Goal: Task Accomplishment & Management: Manage account settings

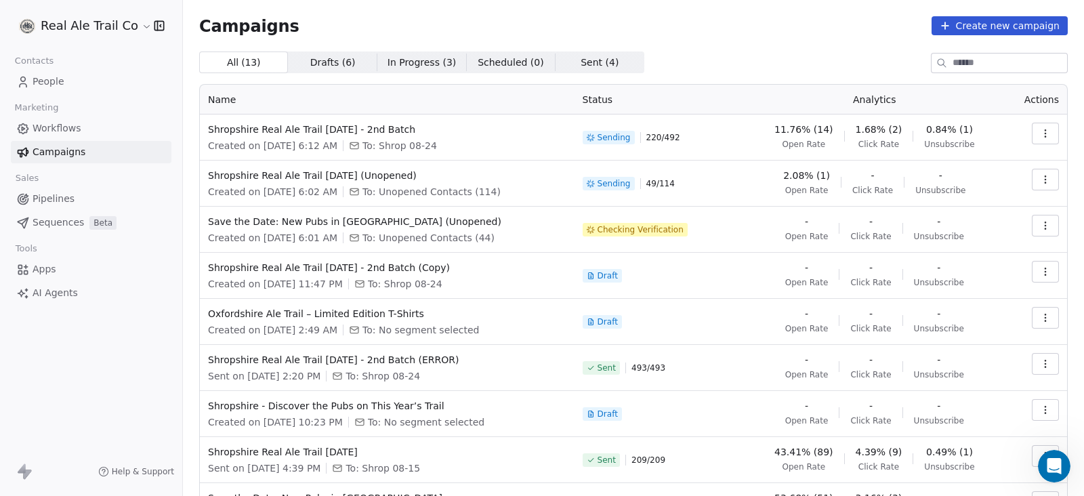
click at [746, 10] on div "Campaigns Create new campaign All ( 13 ) All ( 13 ) Drafts ( 6 ) Drafts ( 6 ) I…" at bounding box center [633, 316] width 901 height 633
click at [347, 307] on span "Oxfordshire Ale Trail – Limited Edition T-Shirts" at bounding box center [387, 314] width 358 height 14
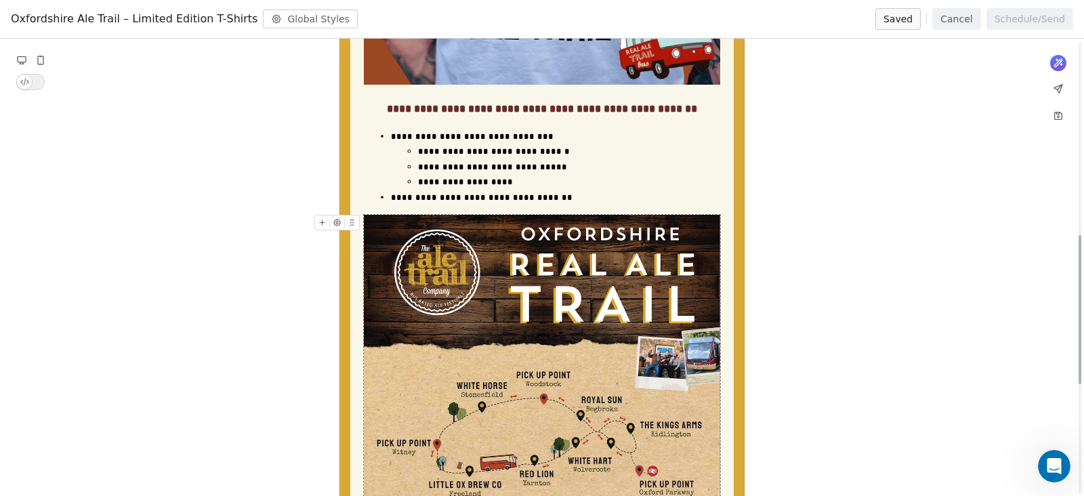
scroll to position [925, 0]
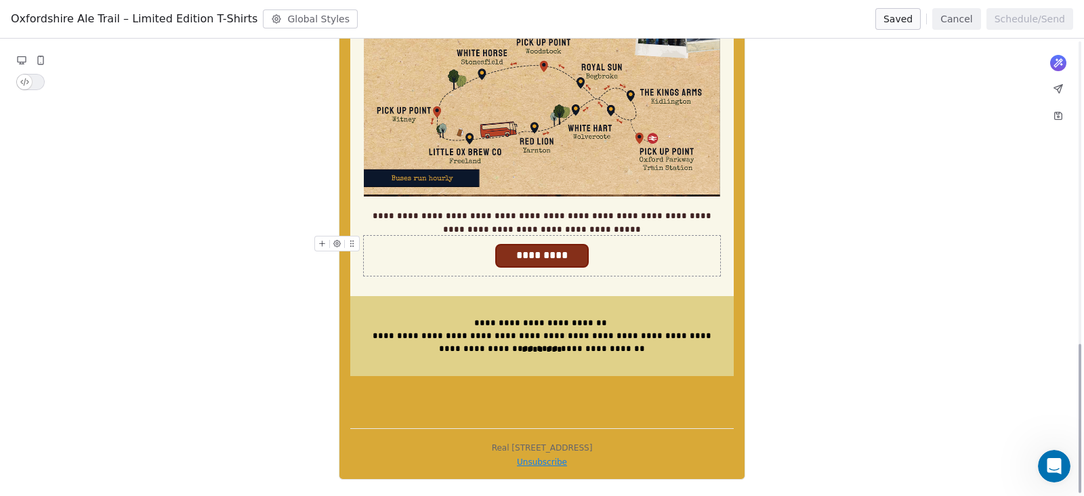
click at [551, 257] on span "*********" at bounding box center [541, 255] width 90 height 20
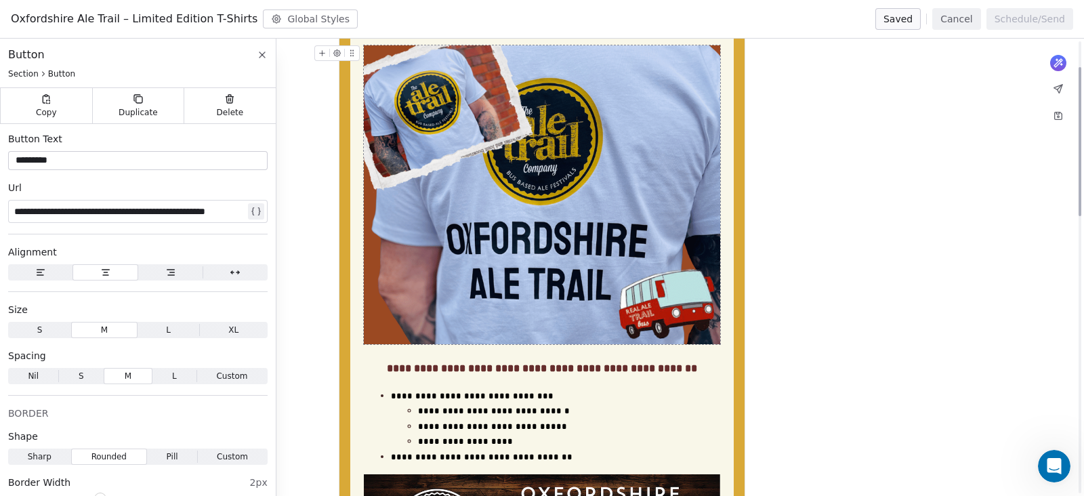
scroll to position [0, 0]
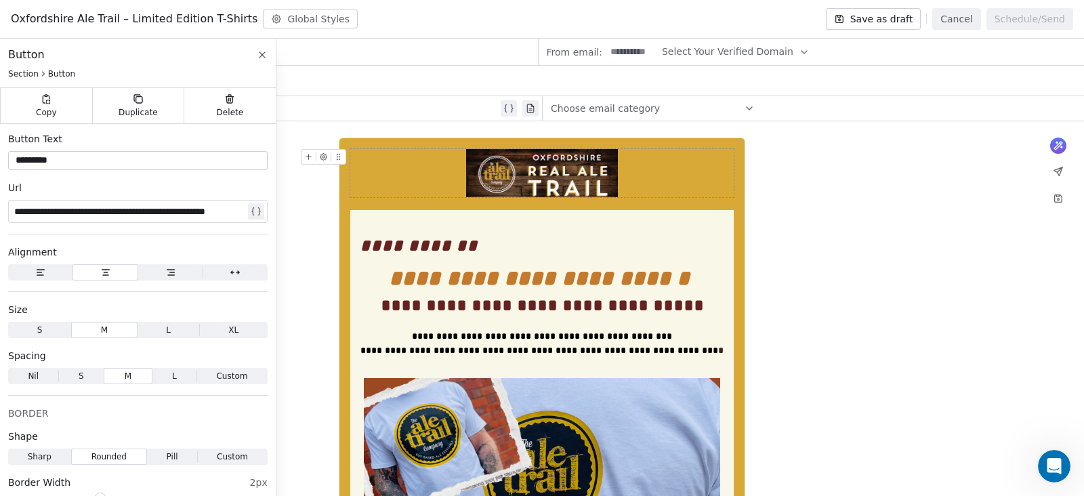
click at [445, 18] on div "Oxfordshire Ale Trail – Limited Edition T-Shirts Global Styles Save as draft Ca…" at bounding box center [542, 19] width 1084 height 39
click at [391, 30] on div "Oxfordshire Ale Trail – Limited Edition T-Shirts Global Styles Save as draft Ca…" at bounding box center [542, 19] width 1084 height 39
click at [261, 54] on icon at bounding box center [261, 54] width 5 height 5
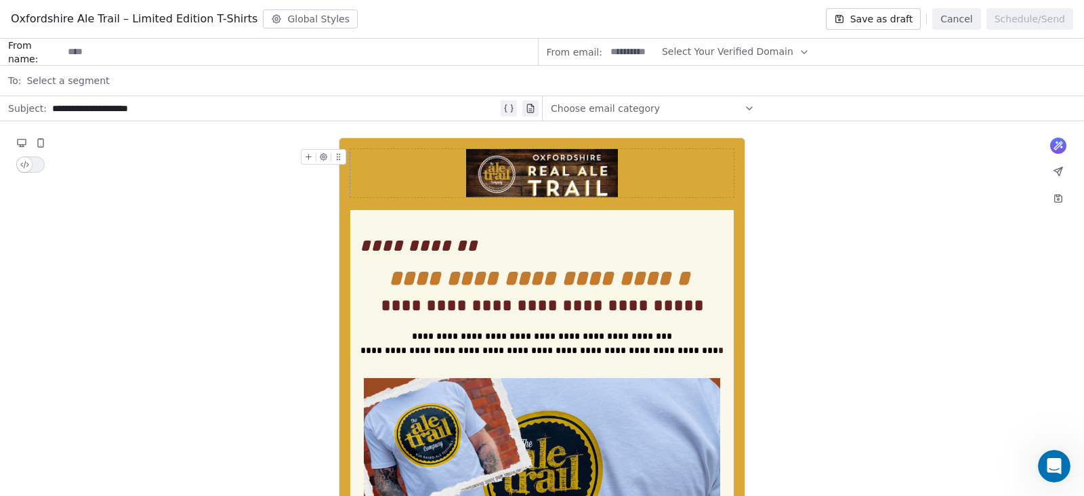
click at [83, 78] on span "Select a segment" at bounding box center [67, 81] width 83 height 14
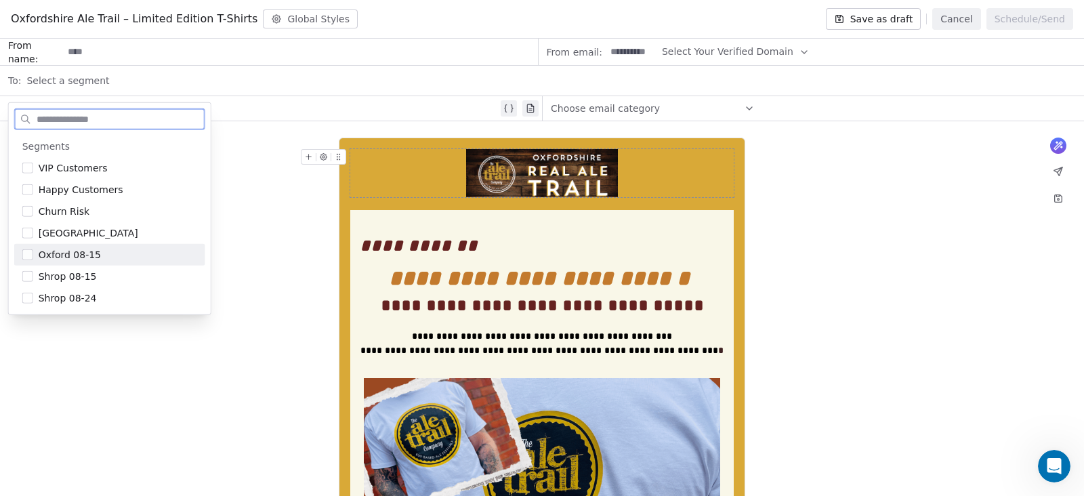
click at [59, 253] on span "Oxford 08-15" at bounding box center [70, 255] width 62 height 14
click at [474, 28] on div "Oxfordshire Ale Trail – Limited Edition T-Shirts Global Styles Save as draft Ca…" at bounding box center [542, 19] width 1084 height 39
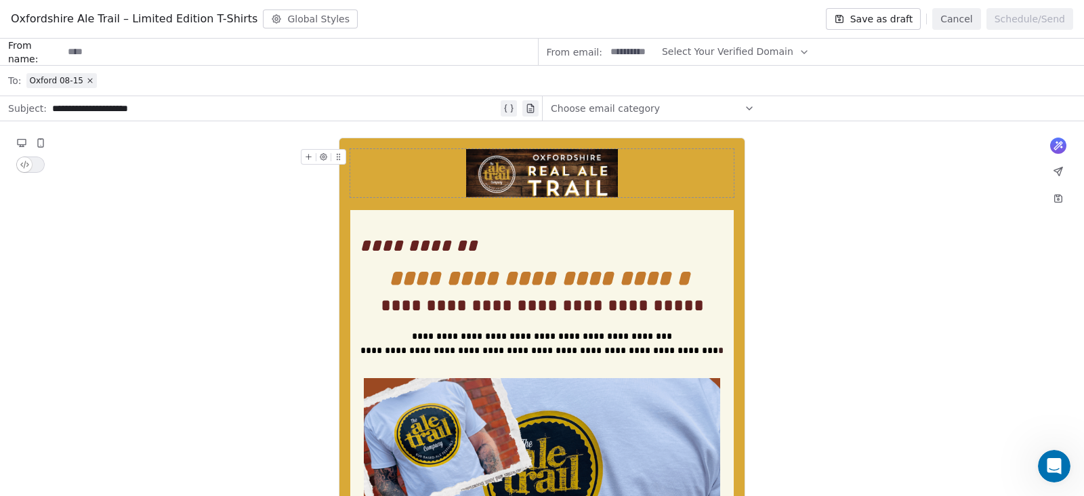
click at [128, 56] on input at bounding box center [300, 51] width 474 height 25
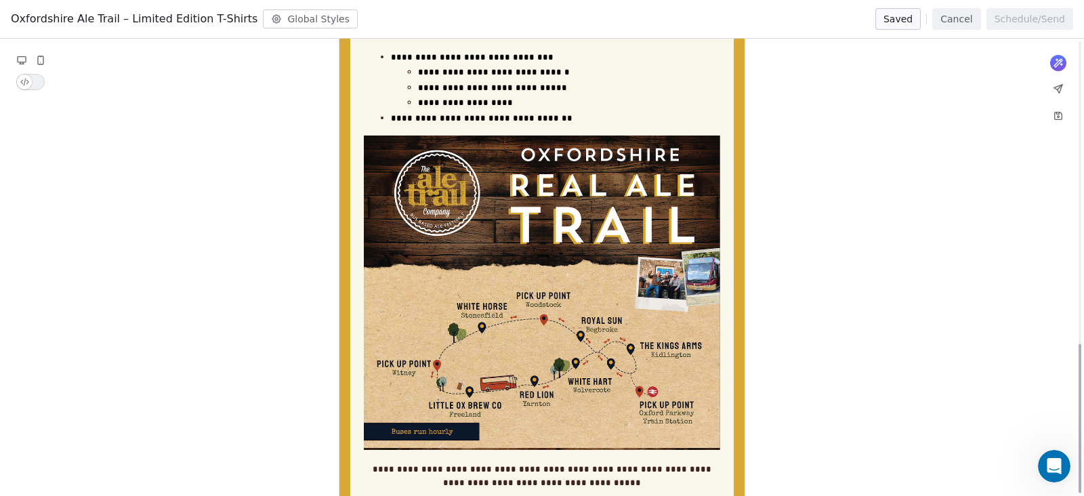
scroll to position [925, 0]
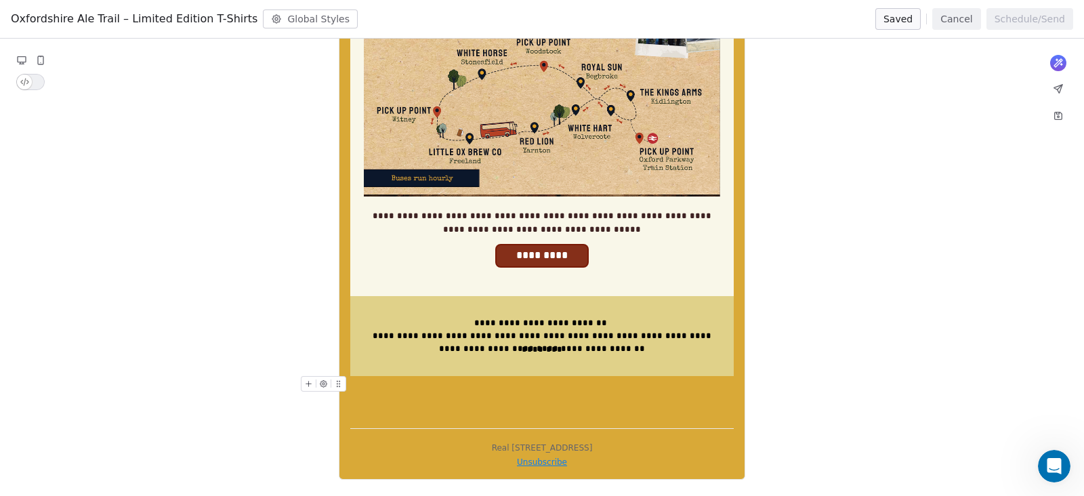
type input "*****"
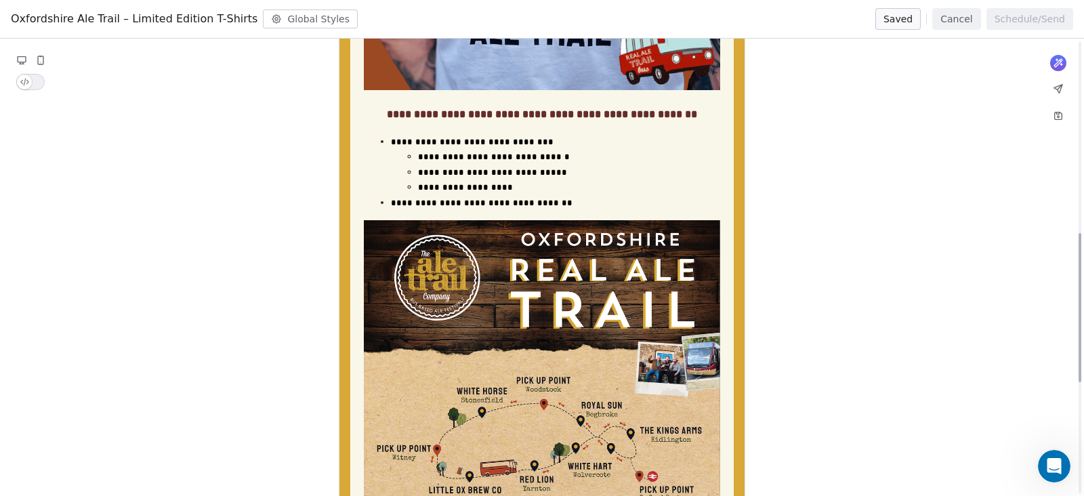
scroll to position [0, 0]
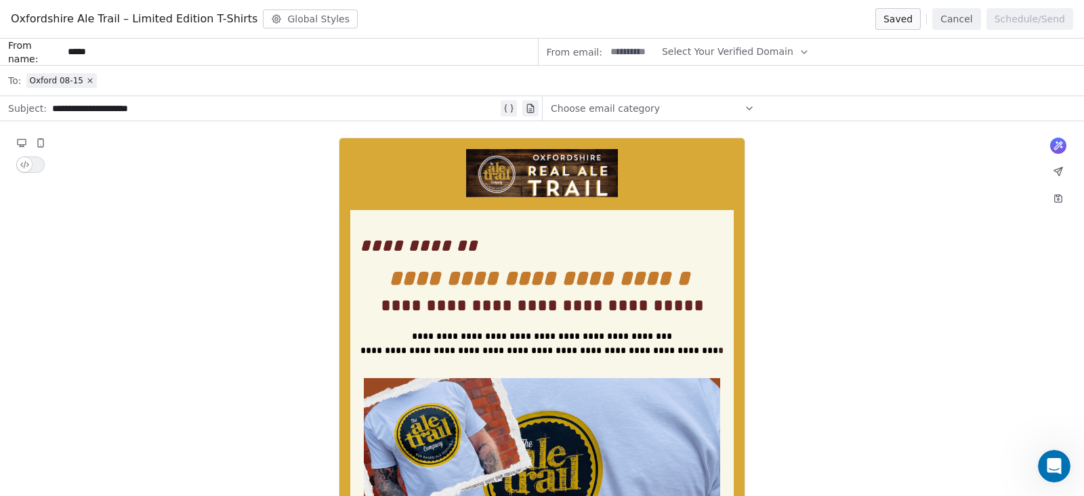
click at [633, 49] on input at bounding box center [631, 51] width 53 height 25
click at [728, 52] on span "Select Your Verified Domain" at bounding box center [727, 52] width 131 height 14
click at [725, 80] on span "@[DOMAIN_NAME]" at bounding box center [723, 85] width 107 height 14
click at [612, 49] on input at bounding box center [631, 51] width 53 height 25
type input "******"
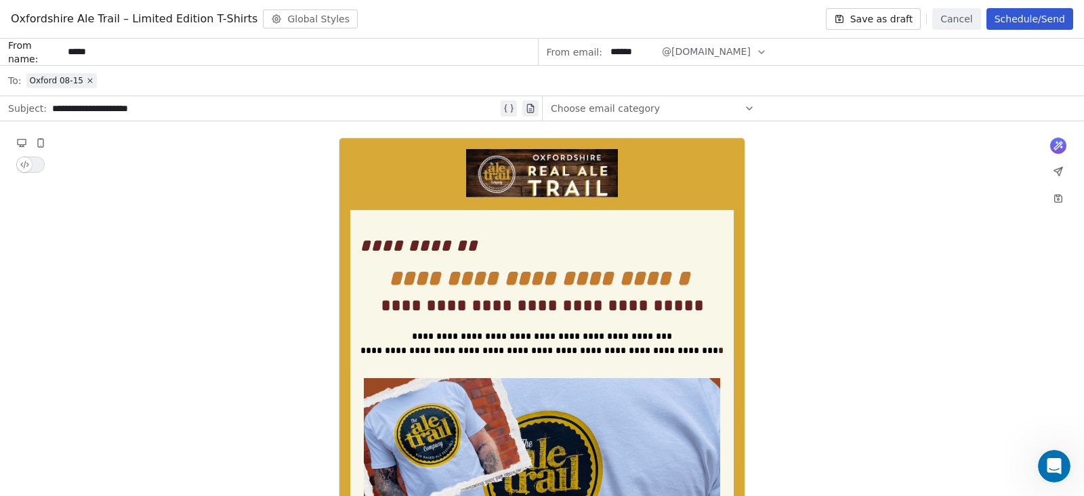
click at [729, 3] on div "Oxfordshire Ale Trail – Limited Edition T-Shirts Global Styles Save as draft Ca…" at bounding box center [542, 19] width 1084 height 39
click at [884, 11] on button "Save as draft" at bounding box center [873, 19] width 95 height 22
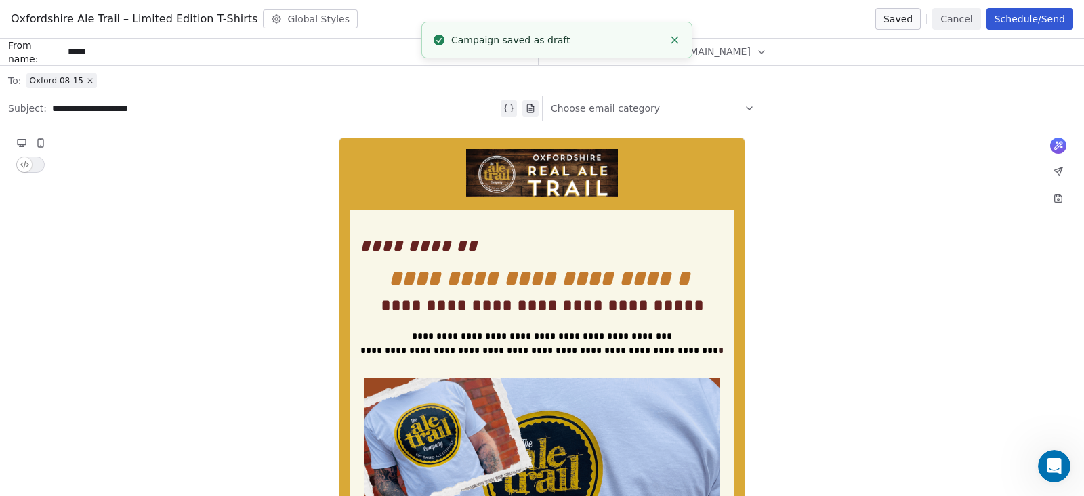
click at [962, 16] on button "Cancel" at bounding box center [956, 19] width 48 height 22
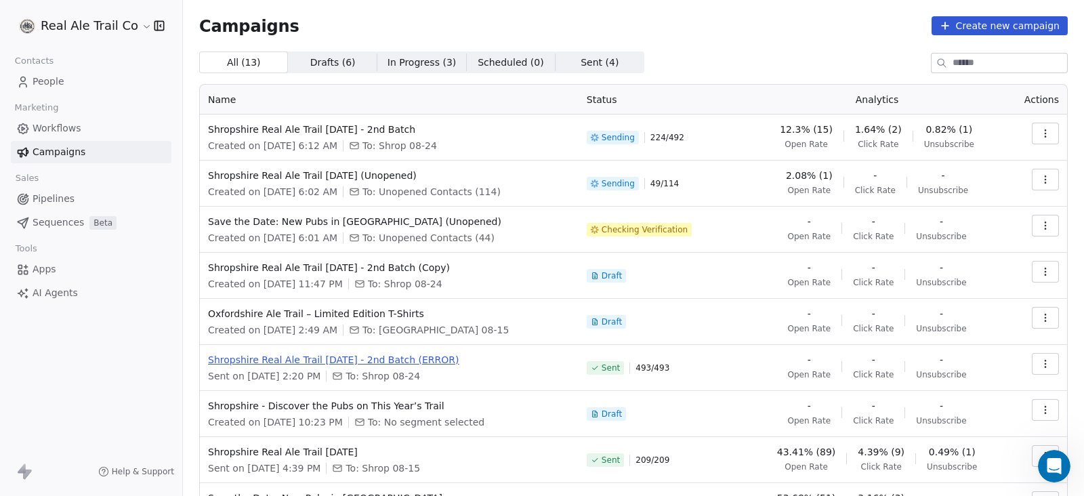
click at [379, 365] on span "Shropshire Real Ale Trail [DATE] - 2nd Batch (ERROR)" at bounding box center [389, 360] width 362 height 14
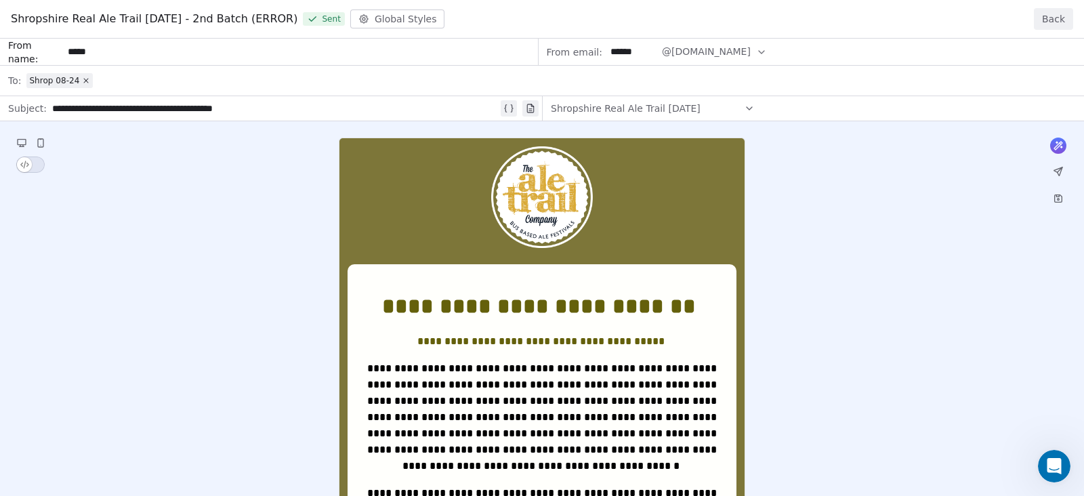
click at [1059, 14] on button "Back" at bounding box center [1052, 19] width 39 height 22
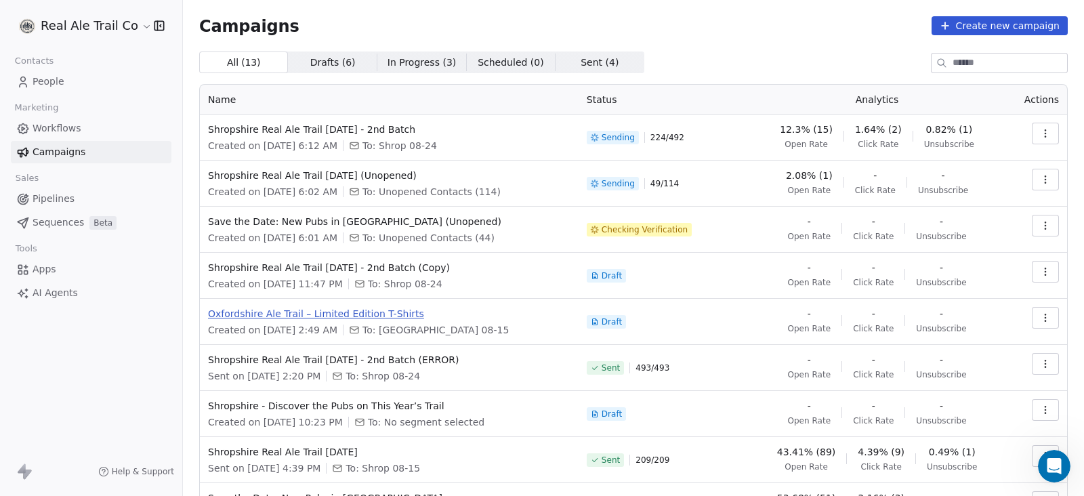
click at [368, 312] on span "Oxfordshire Ale Trail – Limited Edition T-Shirts" at bounding box center [389, 314] width 362 height 14
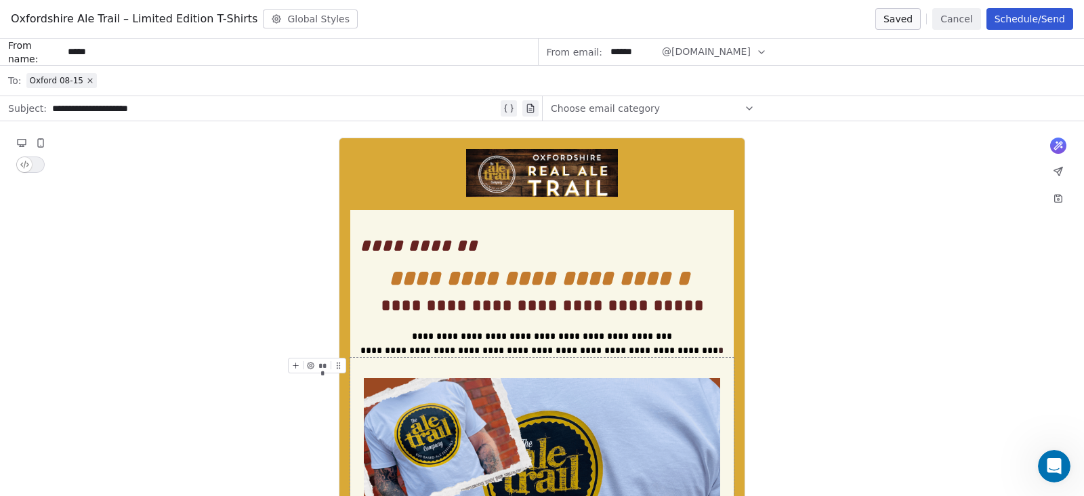
click at [630, 114] on span "Choose email category" at bounding box center [605, 109] width 109 height 14
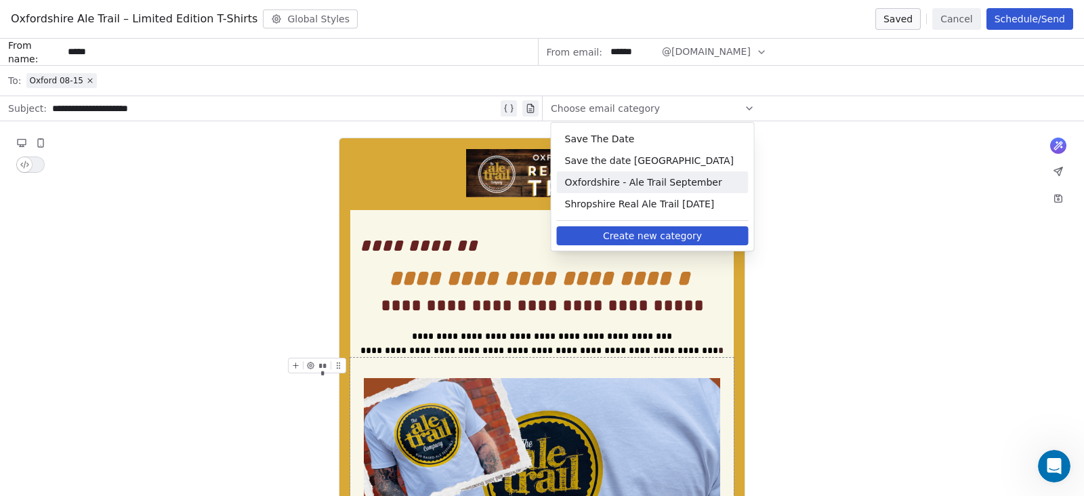
click at [645, 186] on span "Oxfordshire - Ale Trail September" at bounding box center [652, 182] width 175 height 14
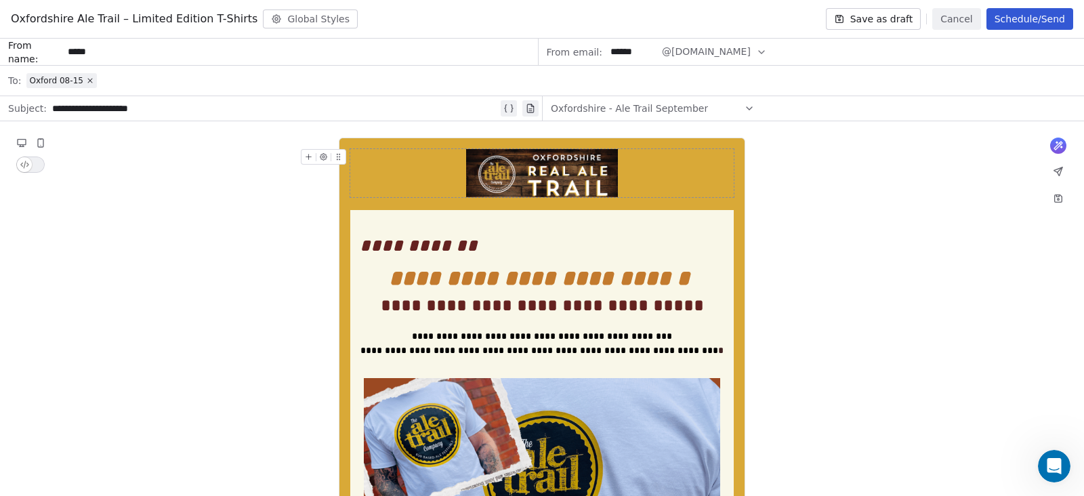
click at [721, 111] on div "Oxfordshire - Ale Trail September" at bounding box center [653, 109] width 204 height 22
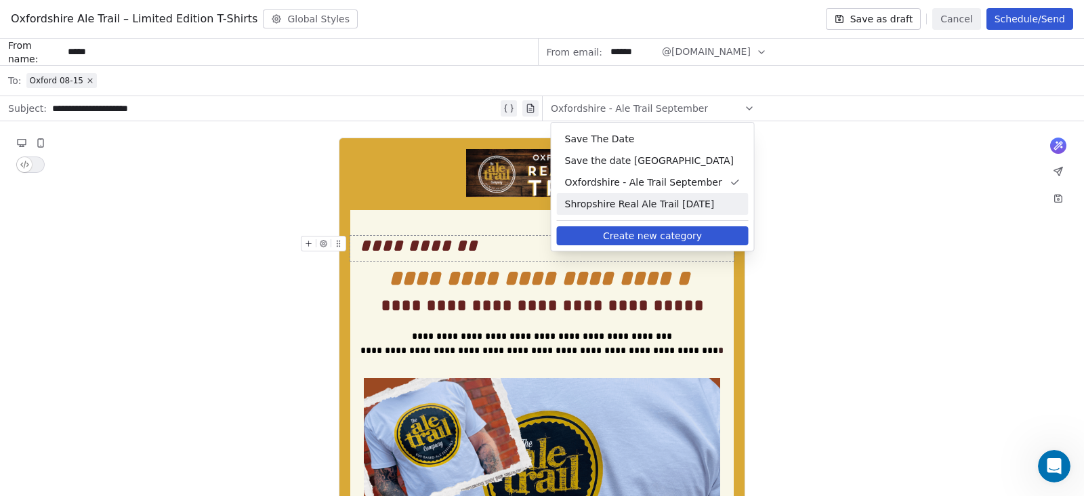
click at [685, 242] on button "Create new category" at bounding box center [653, 235] width 192 height 19
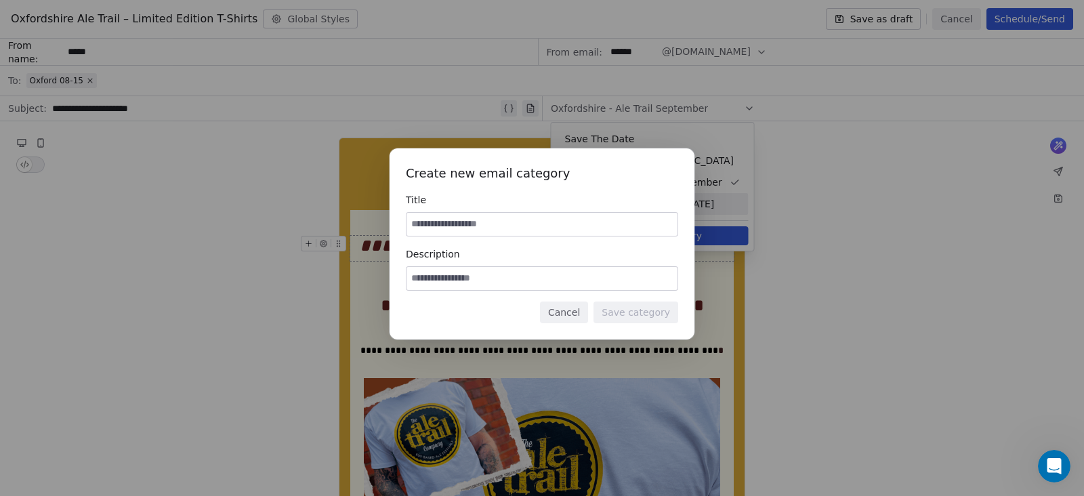
click at [544, 224] on input at bounding box center [541, 224] width 271 height 23
type input "******"
click at [572, 316] on button "Cancel" at bounding box center [564, 312] width 48 height 22
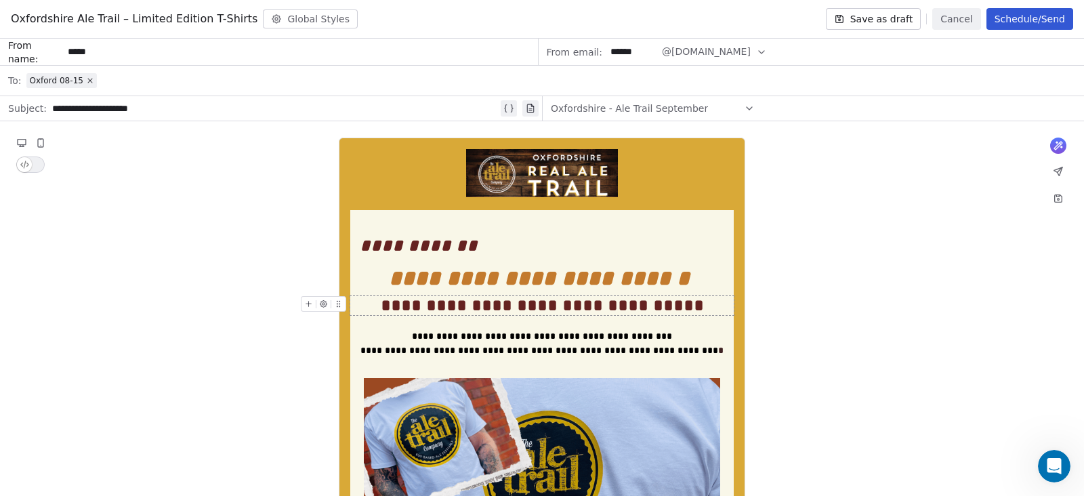
click at [731, 9] on div "Oxfordshire Ale Trail – Limited Edition T-Shirts Global Styles Save as draft Ca…" at bounding box center [542, 19] width 1084 height 39
click at [127, 79] on div "Oxford 08-15" at bounding box center [550, 81] width 1049 height 30
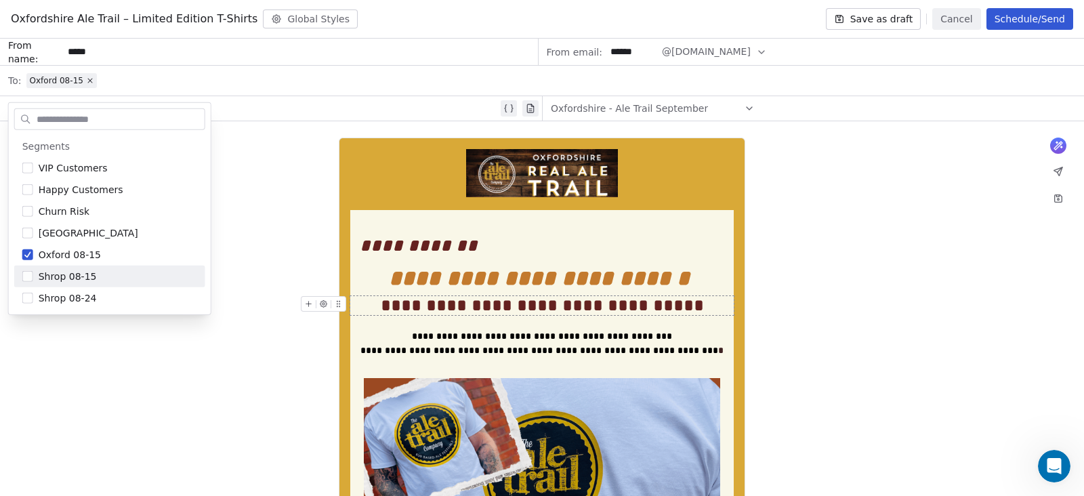
click at [442, 22] on div "Oxfordshire Ale Trail – Limited Edition T-Shirts Global Styles Save as draft Ca…" at bounding box center [542, 19] width 1084 height 39
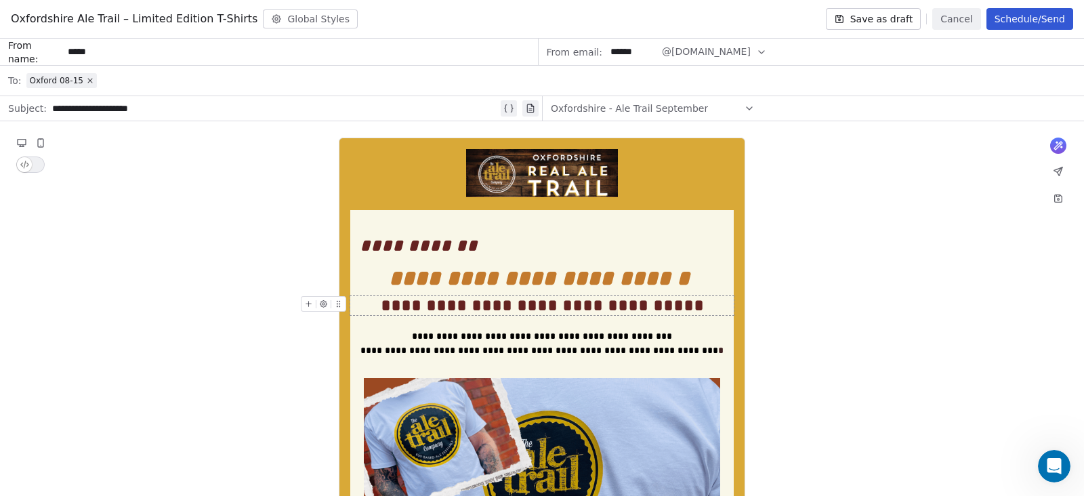
click at [1053, 19] on button "Schedule/Send" at bounding box center [1029, 19] width 87 height 22
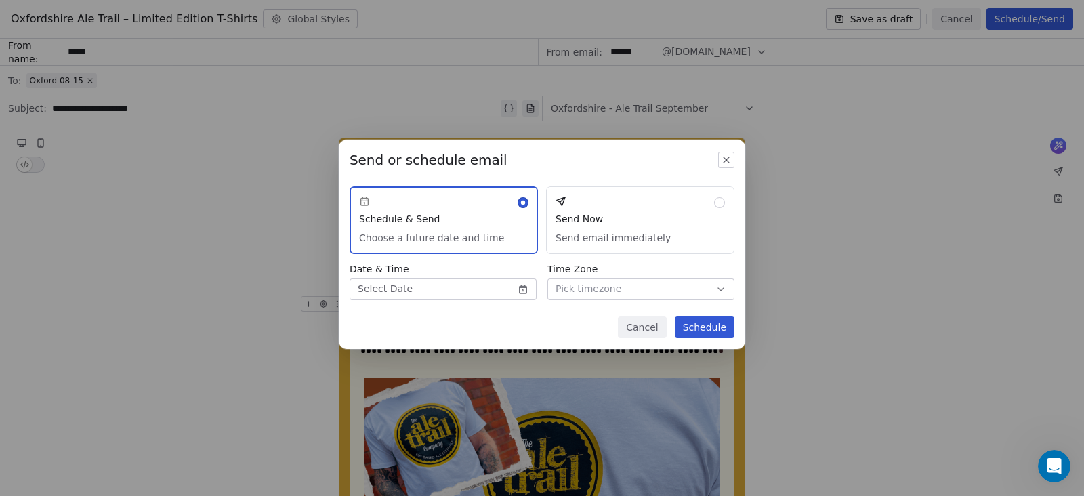
click at [655, 217] on button "Send Now Send email immediately" at bounding box center [640, 220] width 188 height 68
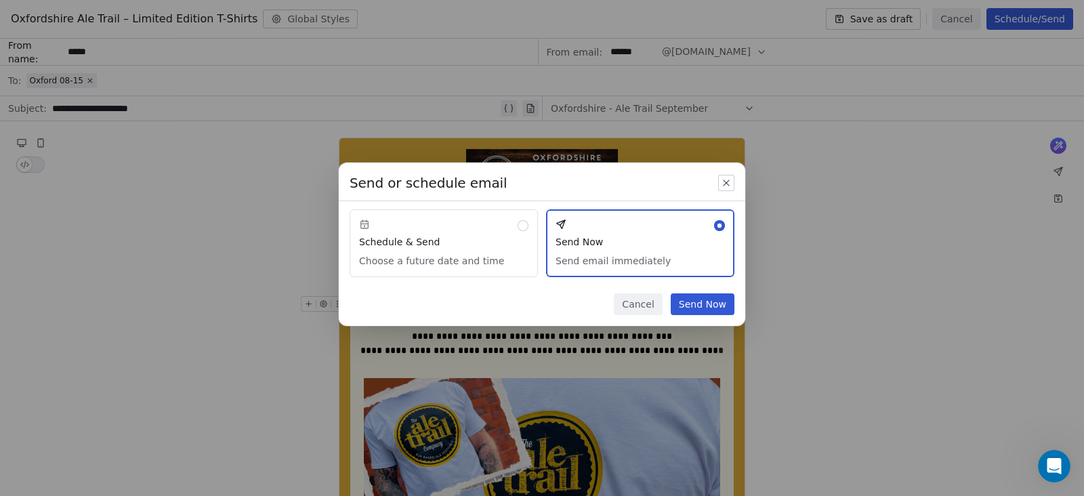
click at [704, 305] on button "Send Now" at bounding box center [702, 304] width 64 height 22
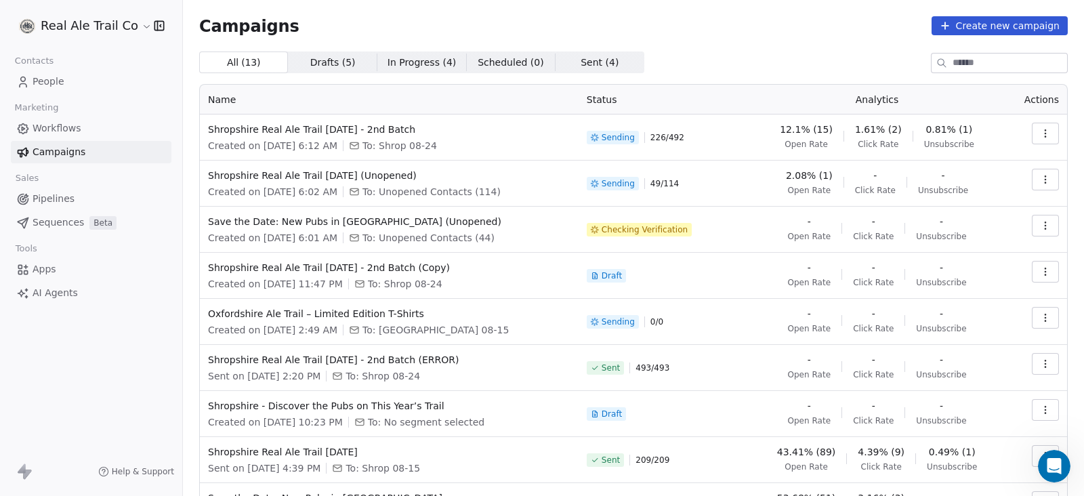
click at [332, 3] on div "Campaigns Create new campaign All ( 13 ) All ( 13 ) Drafts ( 5 ) Drafts ( 5 ) I…" at bounding box center [633, 316] width 901 height 633
click at [420, 60] on span "In Progress ( 4 )" at bounding box center [421, 63] width 69 height 14
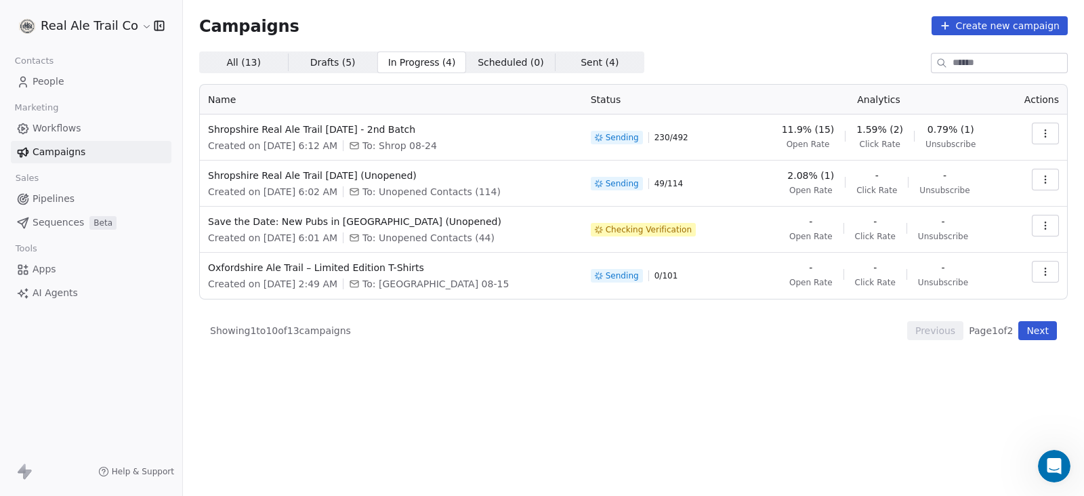
click at [314, 57] on span "Drafts ( 5 )" at bounding box center [332, 63] width 45 height 14
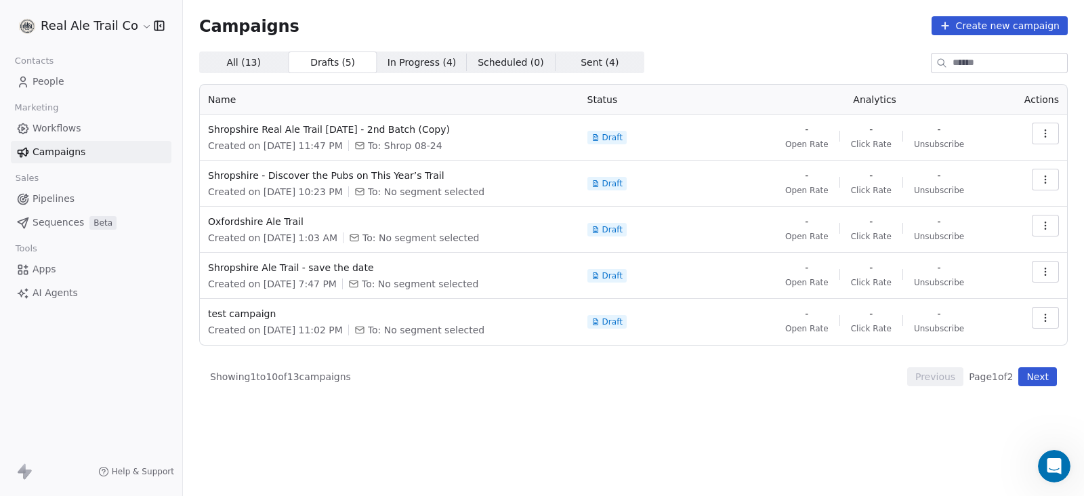
click at [250, 65] on span "All ( 13 )" at bounding box center [243, 63] width 35 height 14
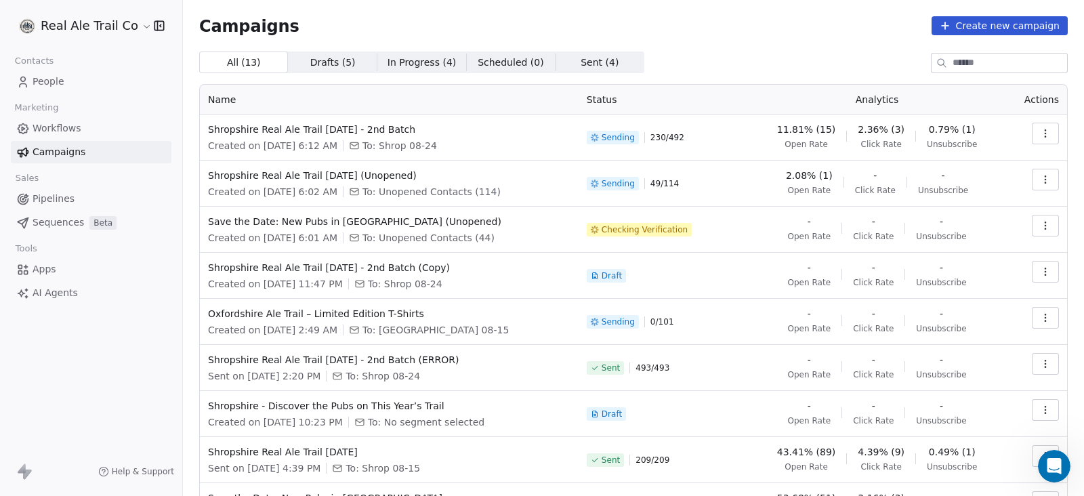
click at [337, 63] on span "Drafts ( 5 )" at bounding box center [332, 63] width 45 height 14
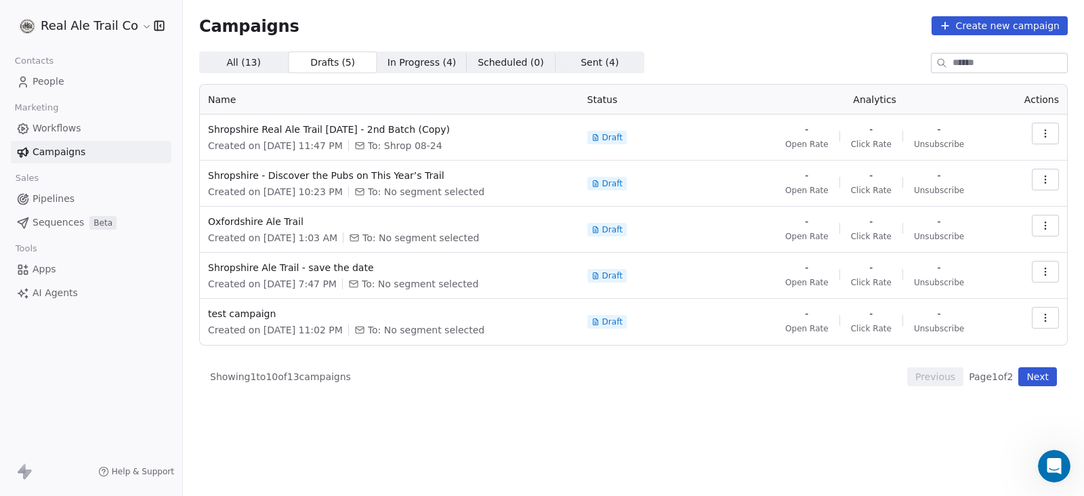
click at [401, 59] on span "In Progress ( 4 )" at bounding box center [421, 63] width 69 height 14
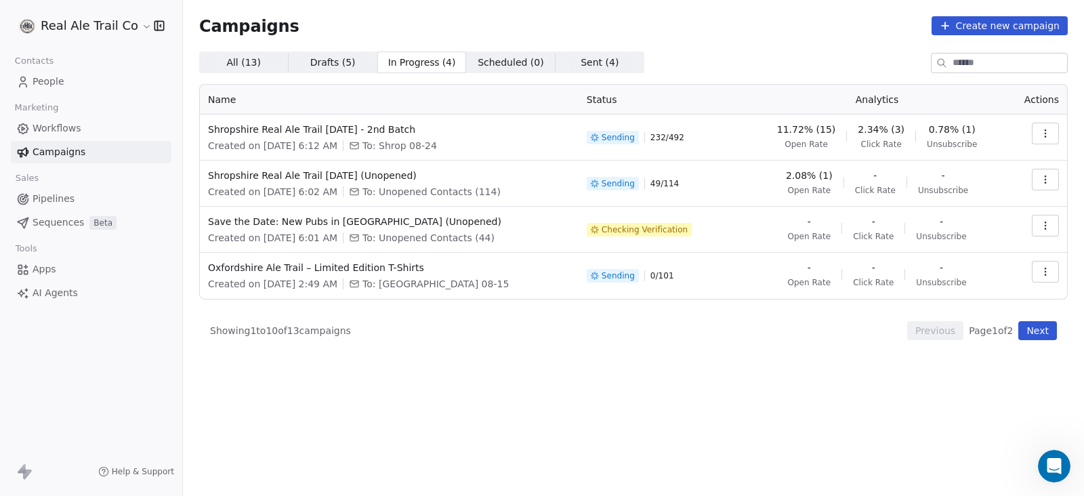
click at [237, 61] on span "All ( 13 )" at bounding box center [243, 63] width 35 height 14
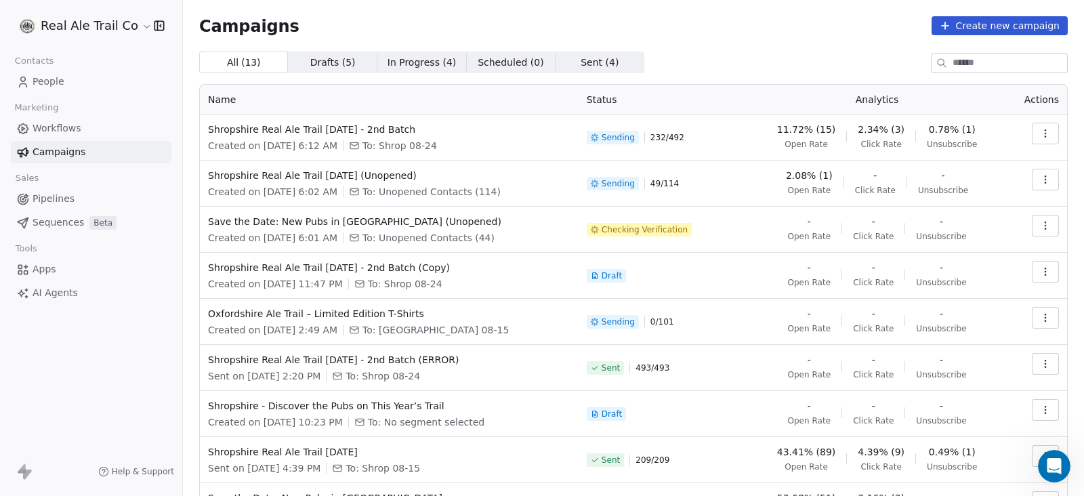
click at [236, 56] on span "All ( 13 )" at bounding box center [243, 63] width 35 height 14
click at [337, 51] on span "Drafts ( 5 ) Drafts ( 5 )" at bounding box center [332, 62] width 89 height 22
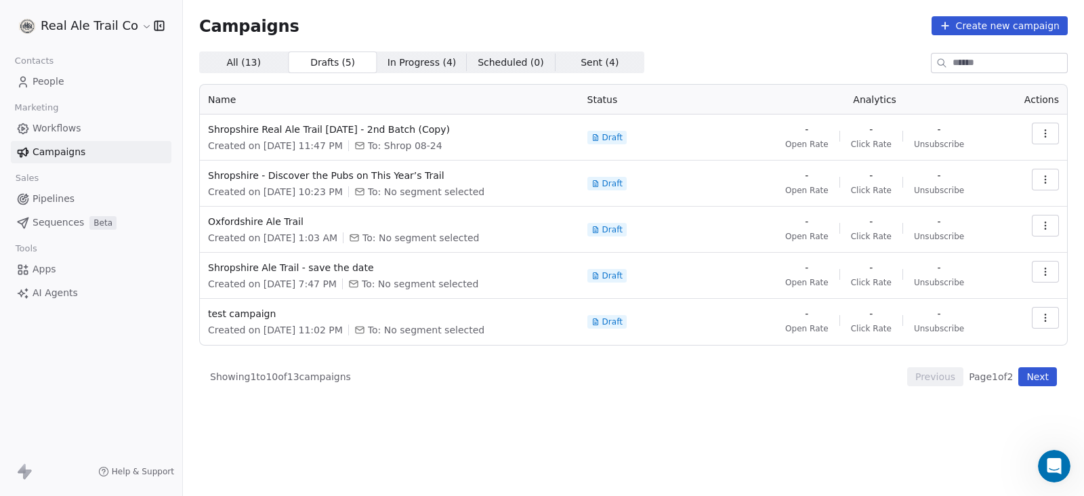
click at [253, 61] on span "All ( 13 )" at bounding box center [243, 63] width 35 height 14
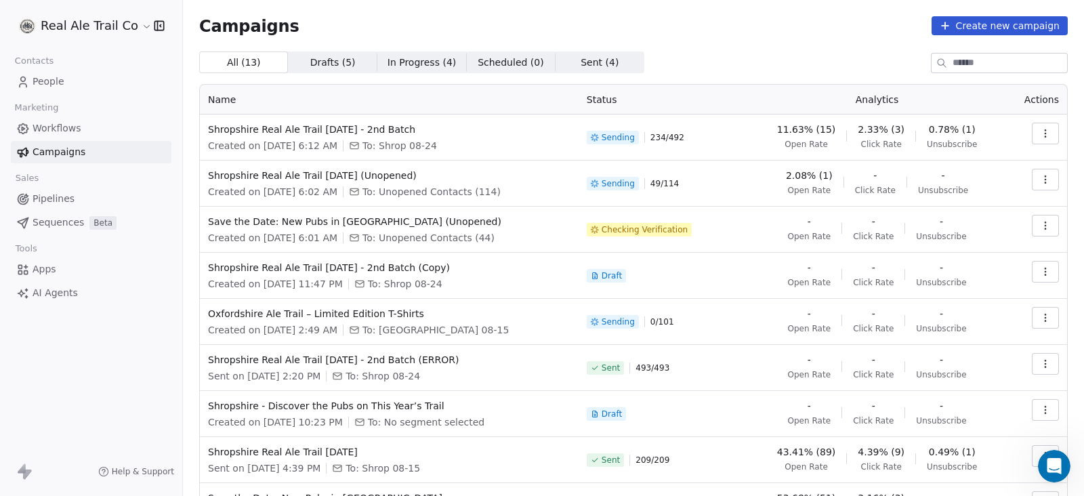
click at [341, 62] on span "Drafts ( 5 )" at bounding box center [332, 63] width 45 height 14
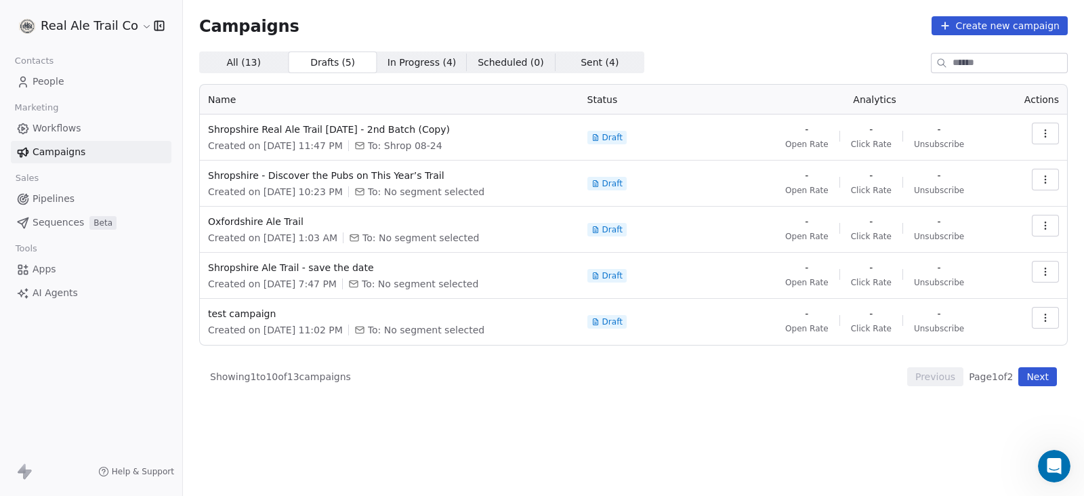
click at [250, 64] on span "All ( 13 )" at bounding box center [243, 63] width 35 height 14
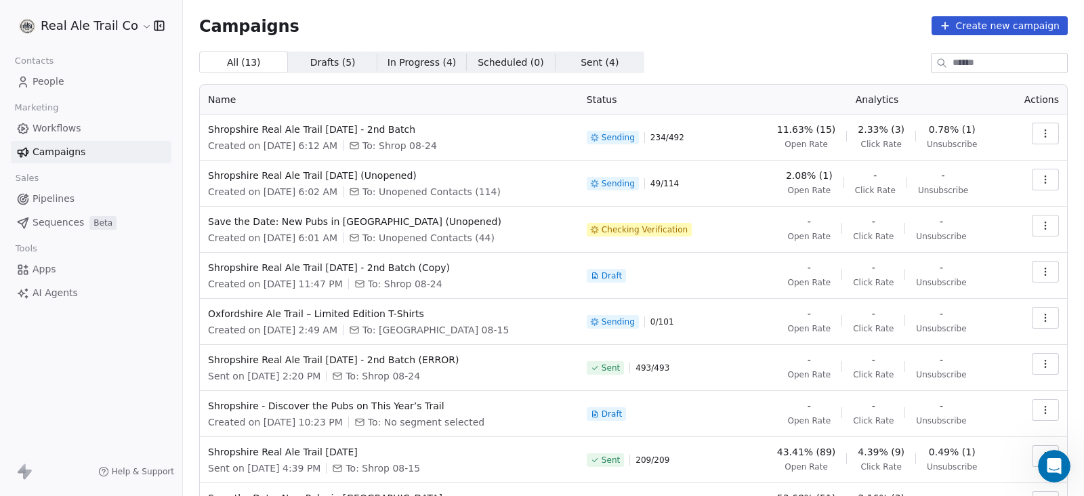
click at [345, 63] on span "Drafts ( 5 ) Drafts ( 5 )" at bounding box center [332, 62] width 89 height 22
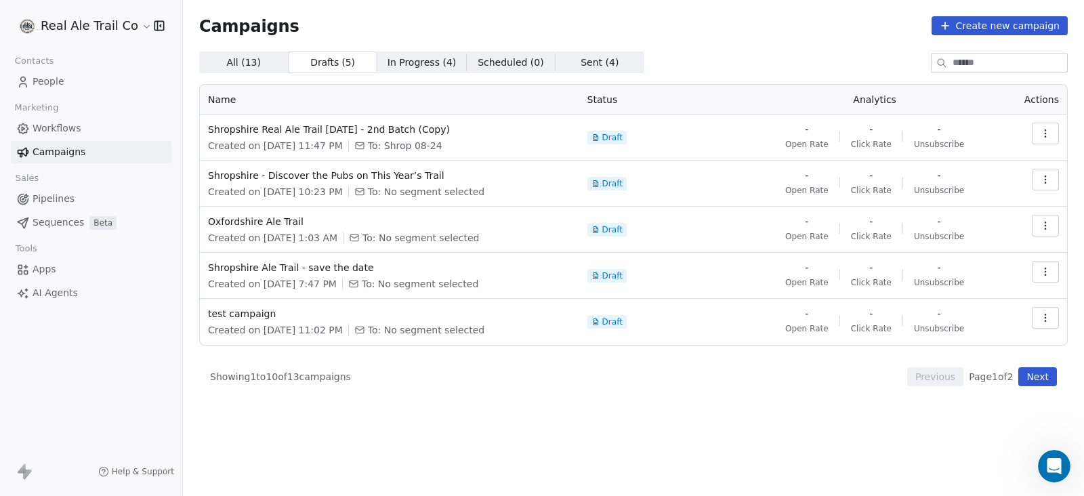
click at [236, 59] on span "All ( 13 )" at bounding box center [243, 63] width 35 height 14
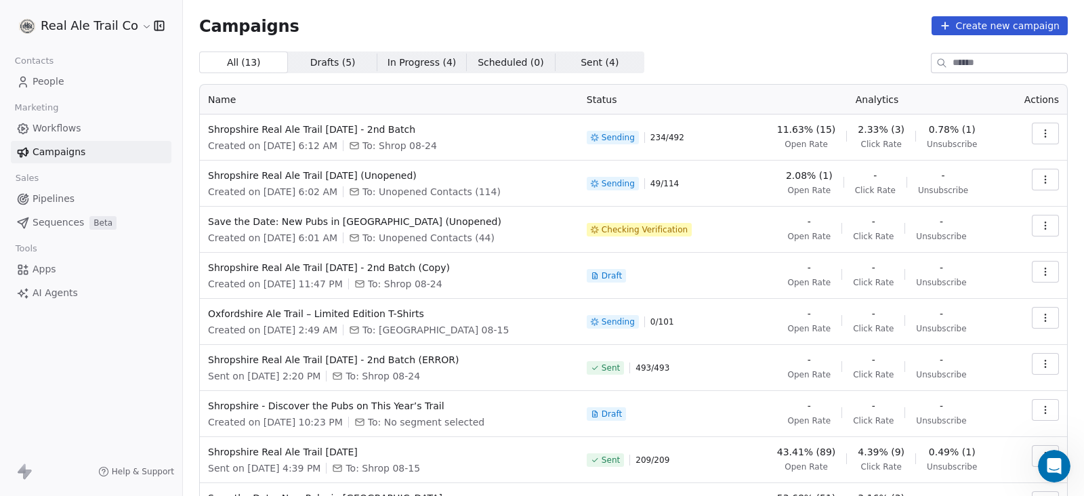
click at [293, 56] on span "Drafts ( 5 ) Drafts ( 5 )" at bounding box center [332, 62] width 89 height 22
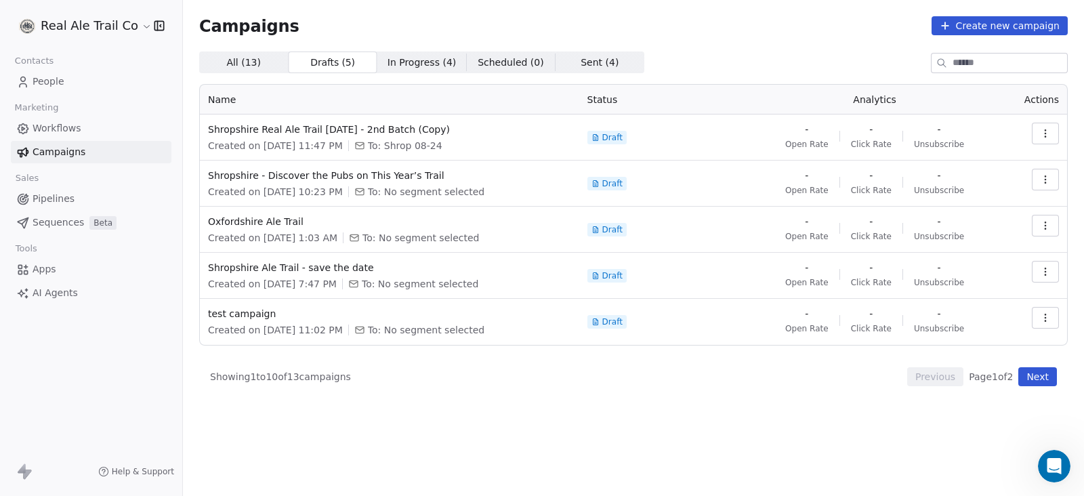
click at [254, 56] on span "All ( 13 )" at bounding box center [243, 63] width 35 height 14
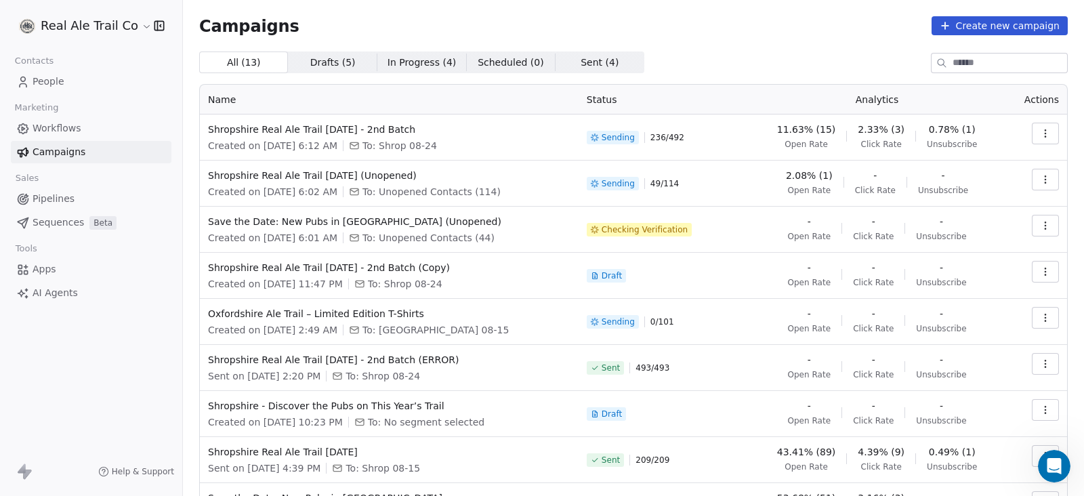
click at [354, 59] on span "Drafts ( 5 ) Drafts ( 5 )" at bounding box center [332, 62] width 89 height 22
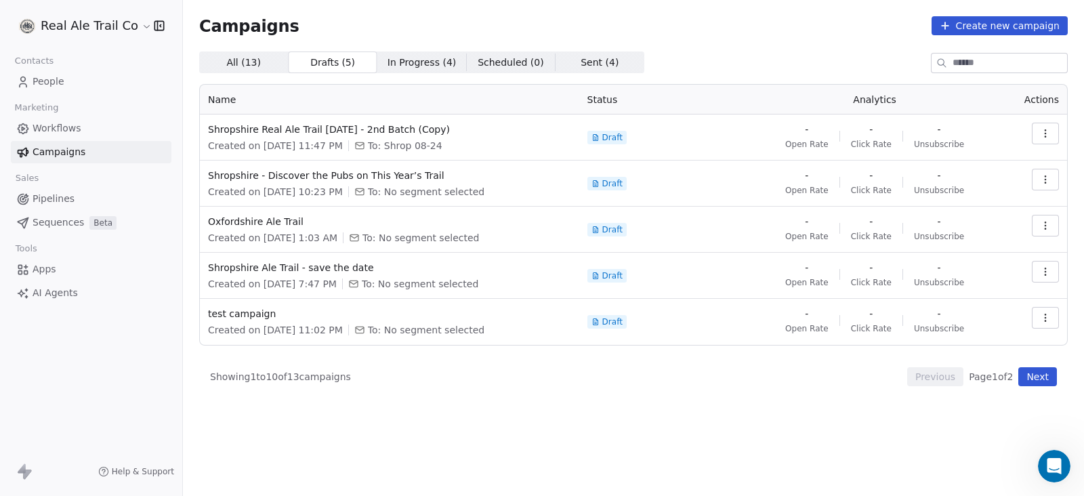
click at [1055, 139] on button "button" at bounding box center [1044, 134] width 27 height 22
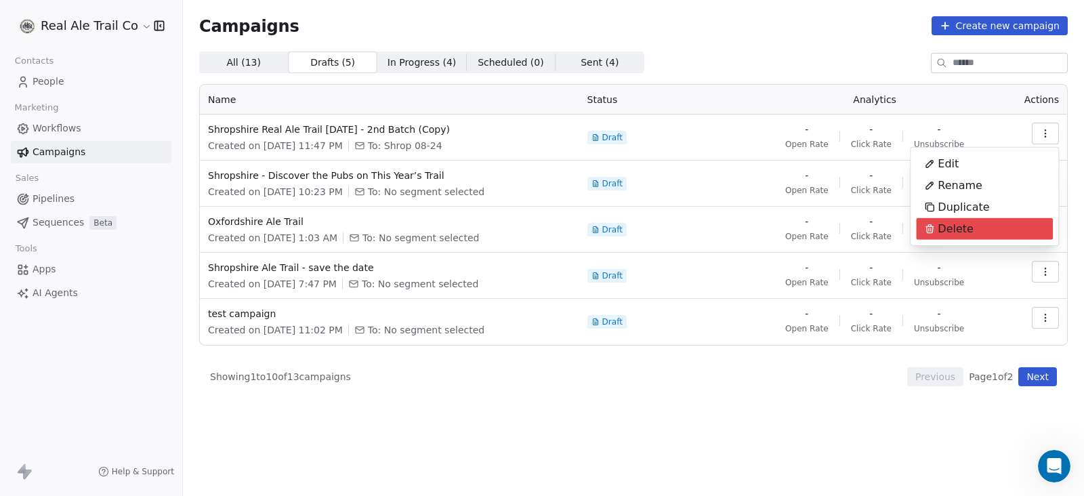
click at [989, 225] on div "Delete" at bounding box center [984, 229] width 137 height 22
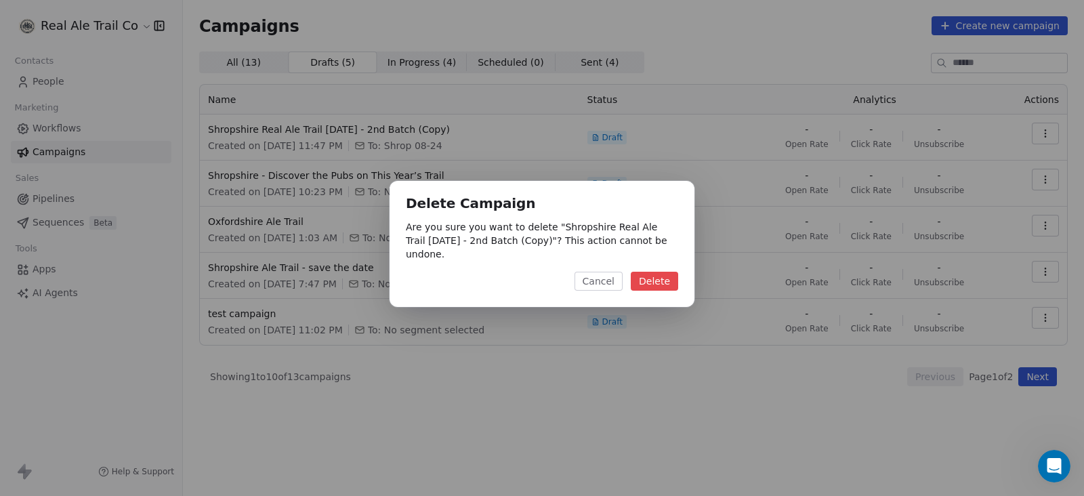
click at [648, 279] on button "Delete" at bounding box center [654, 281] width 47 height 19
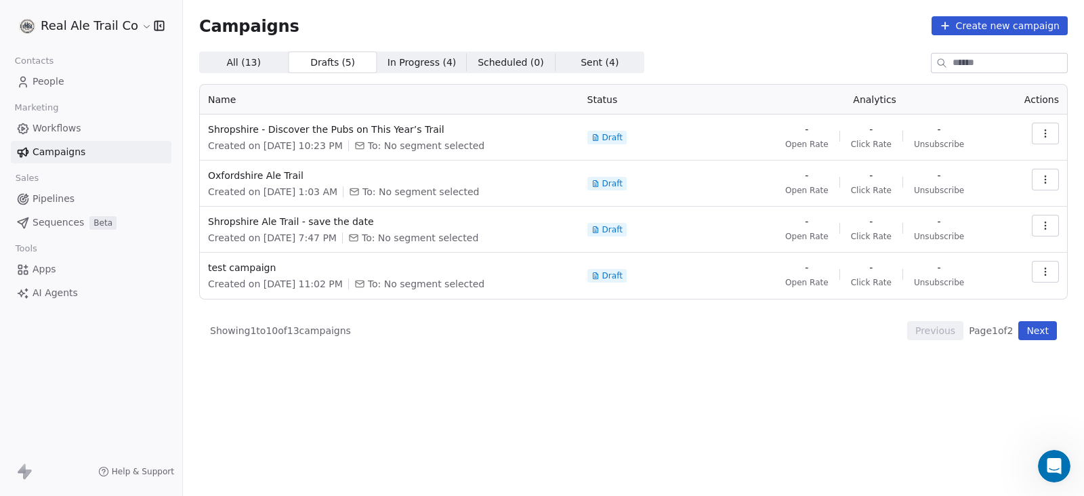
click at [698, 43] on div "Campaigns Create new campaign All ( 13 ) All ( 13 ) Drafts ( 5 ) Drafts ( 5 ) I…" at bounding box center [633, 196] width 868 height 360
click at [291, 175] on span "Oxfordshire Ale Trail" at bounding box center [389, 176] width 363 height 14
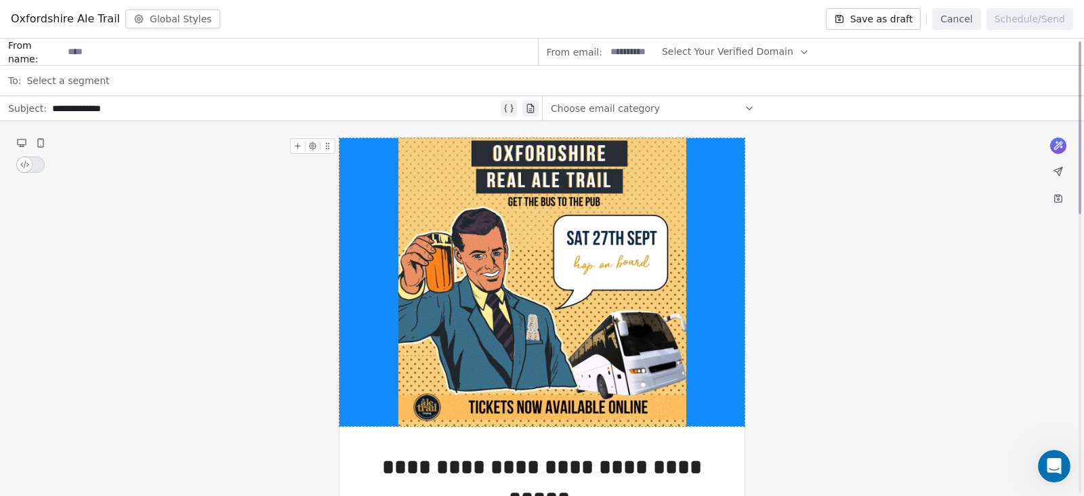
click at [972, 23] on button "Cancel" at bounding box center [956, 19] width 48 height 22
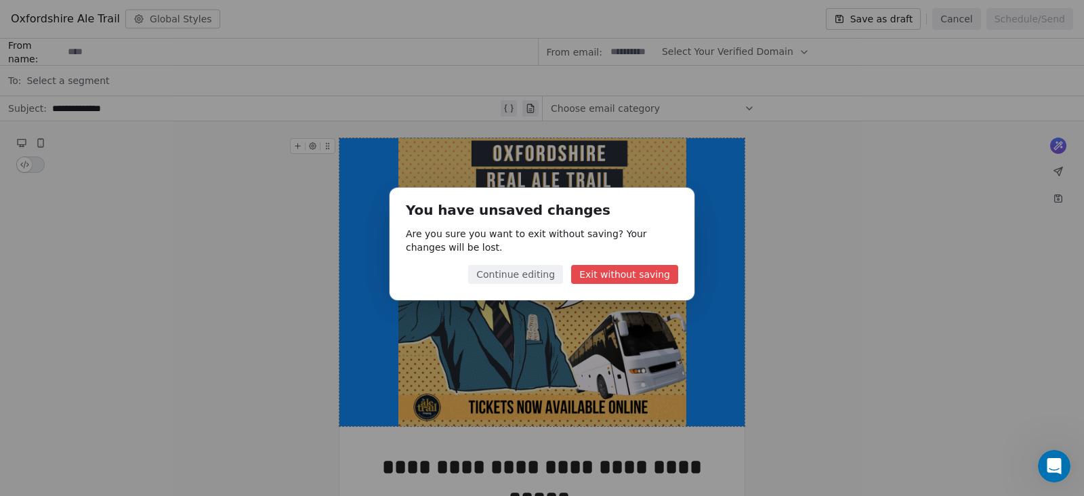
click at [626, 268] on button "Exit without saving" at bounding box center [624, 274] width 107 height 19
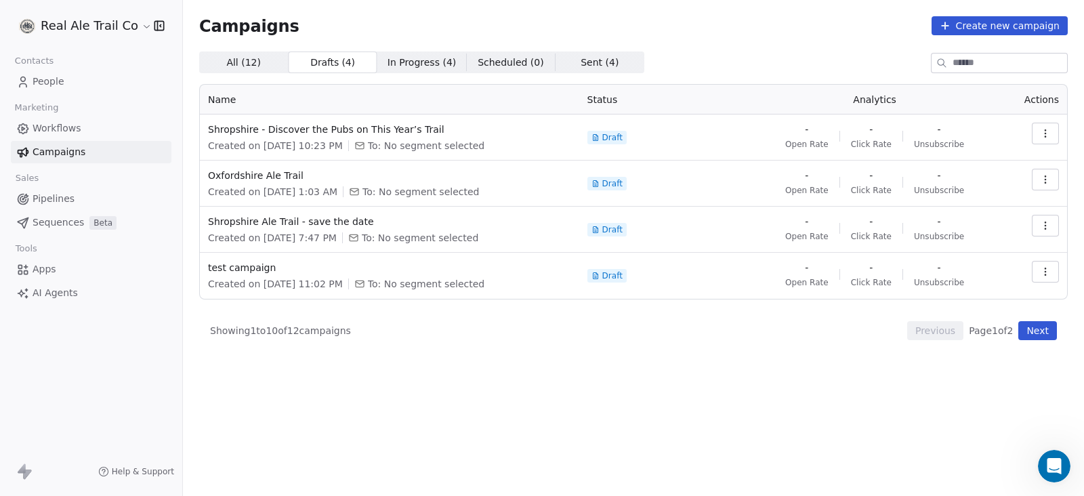
click at [1038, 180] on button "button" at bounding box center [1044, 180] width 27 height 22
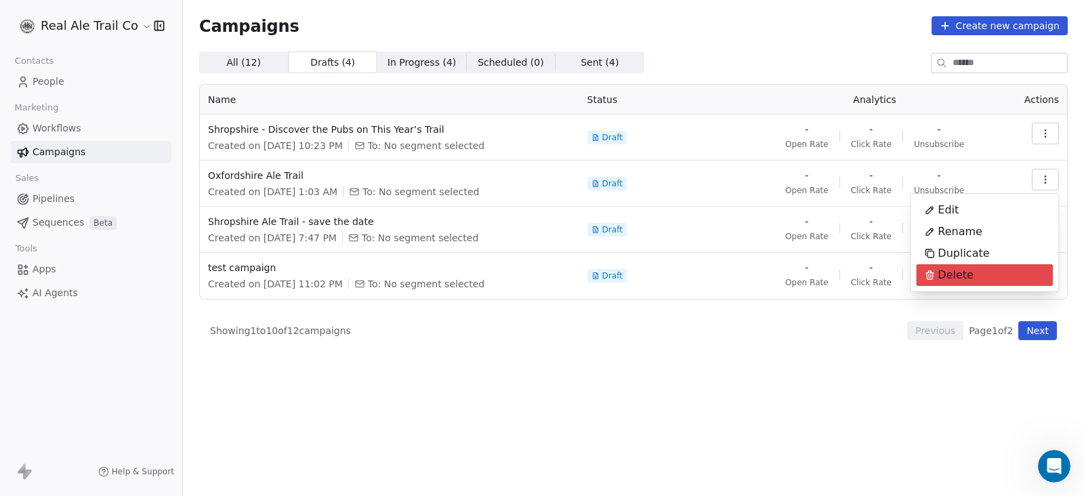
click at [994, 274] on div "Delete" at bounding box center [984, 275] width 137 height 22
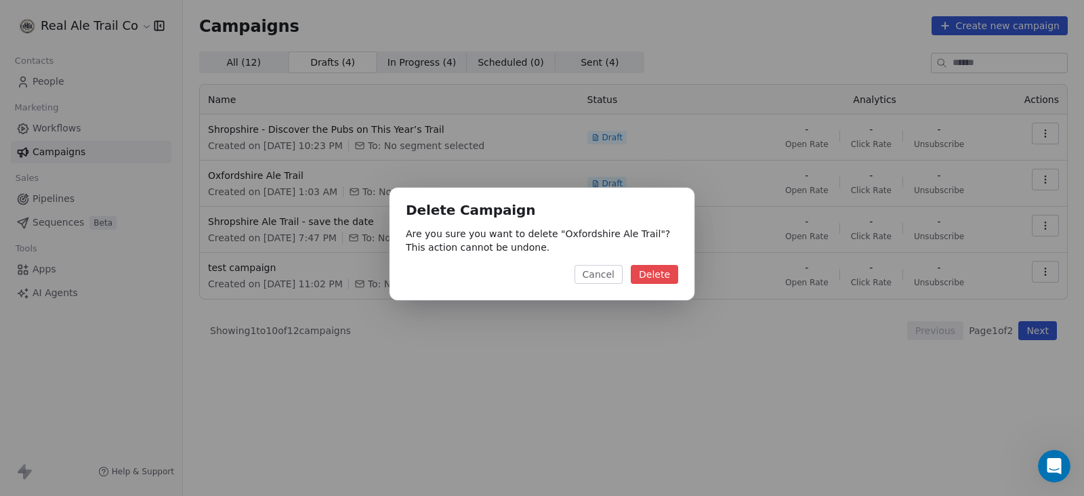
click at [656, 273] on button "Delete" at bounding box center [654, 274] width 47 height 19
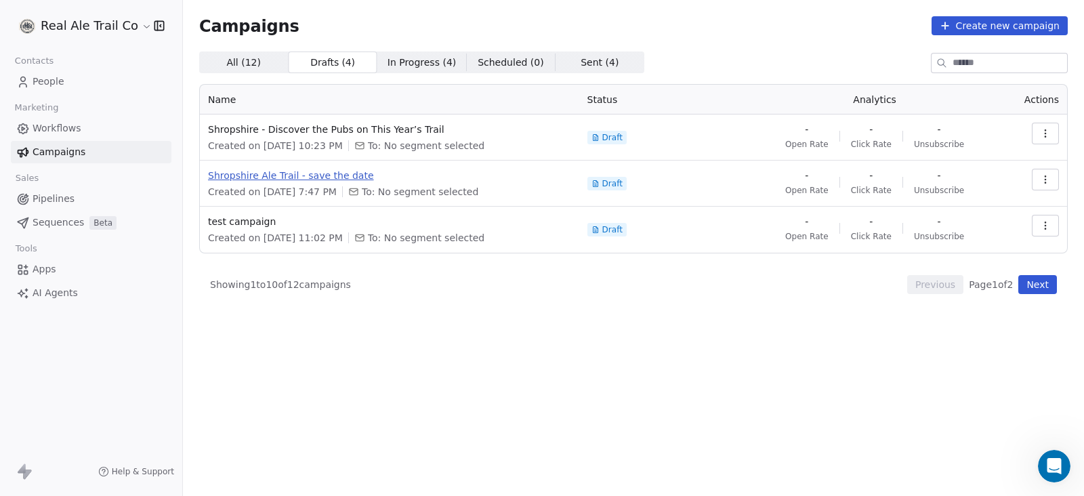
click at [322, 178] on span "Shropshire Ale Trail - save the date" at bounding box center [389, 176] width 363 height 14
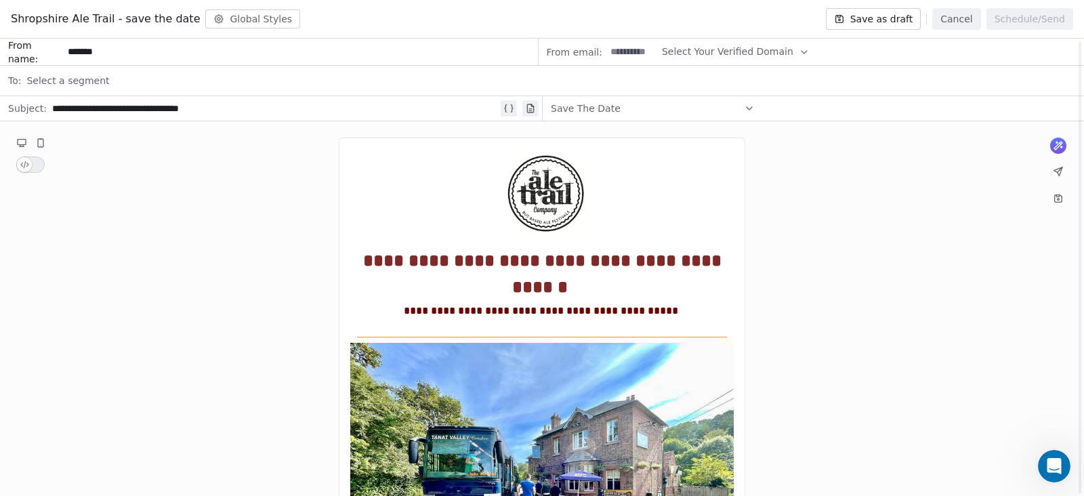
scroll to position [660, 0]
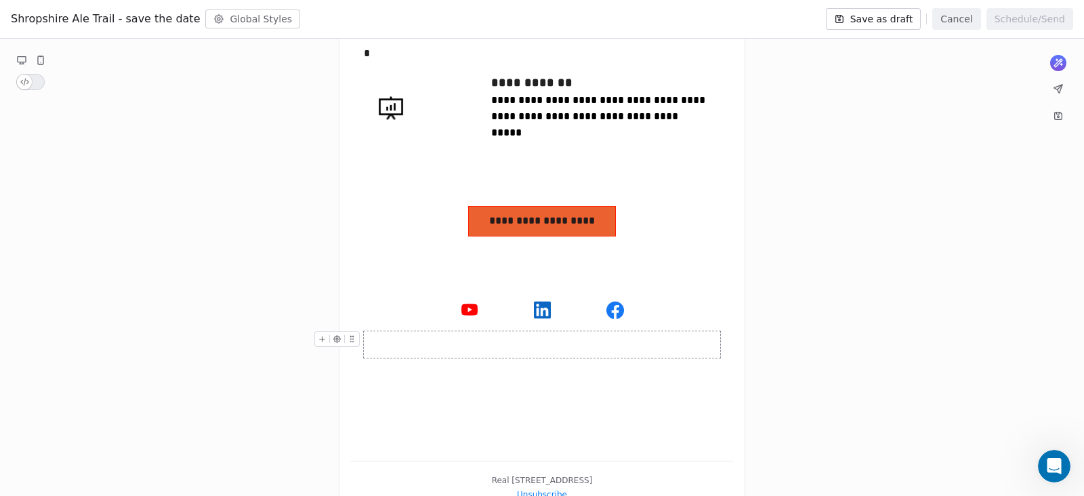
click at [977, 13] on button "Cancel" at bounding box center [956, 19] width 48 height 22
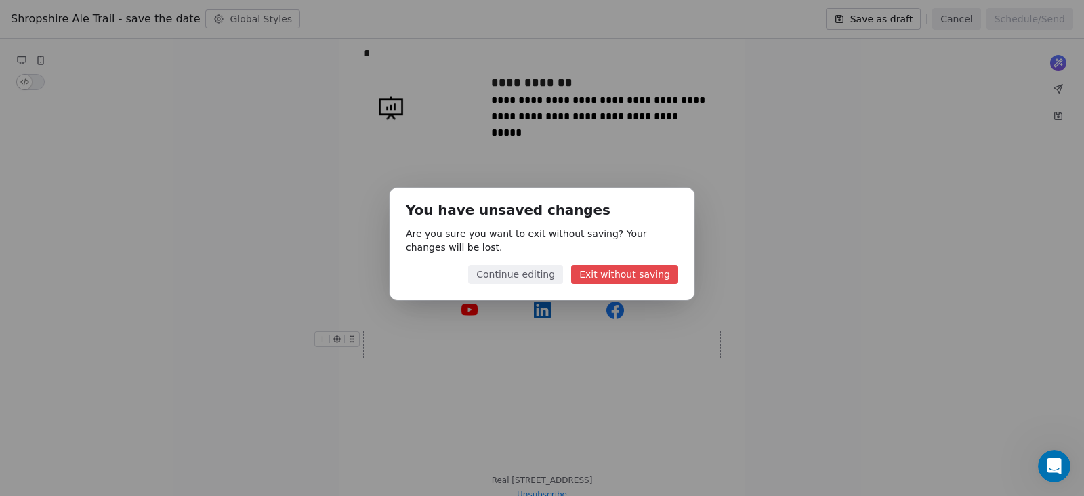
click at [615, 276] on button "Exit without saving" at bounding box center [624, 274] width 107 height 19
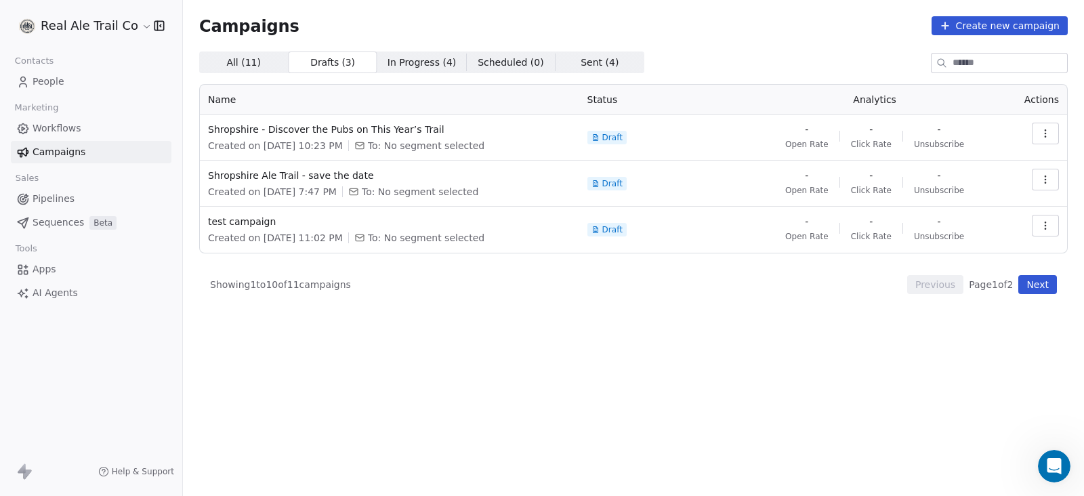
click at [1045, 180] on icon "button" at bounding box center [1045, 179] width 11 height 11
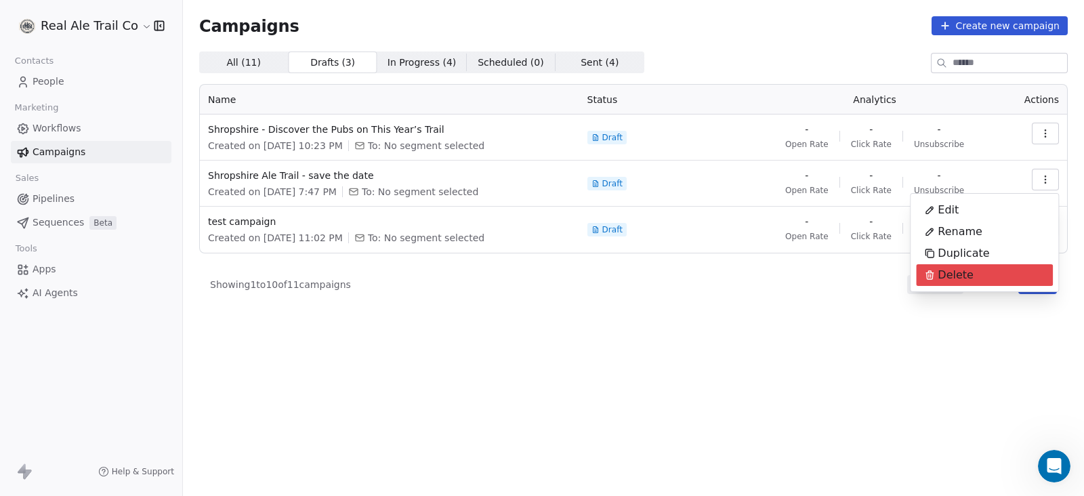
click at [1004, 272] on div "Delete" at bounding box center [984, 275] width 137 height 22
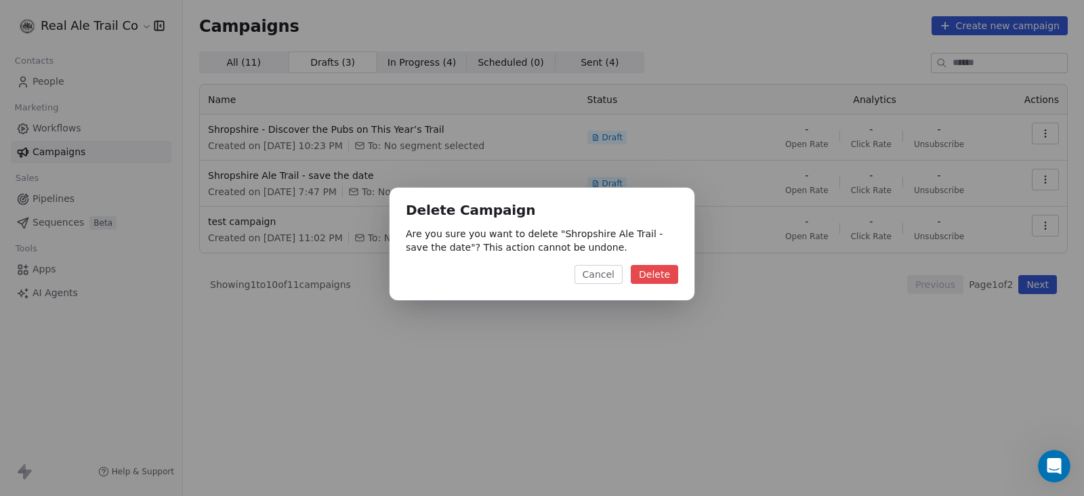
click at [658, 274] on button "Delete" at bounding box center [654, 274] width 47 height 19
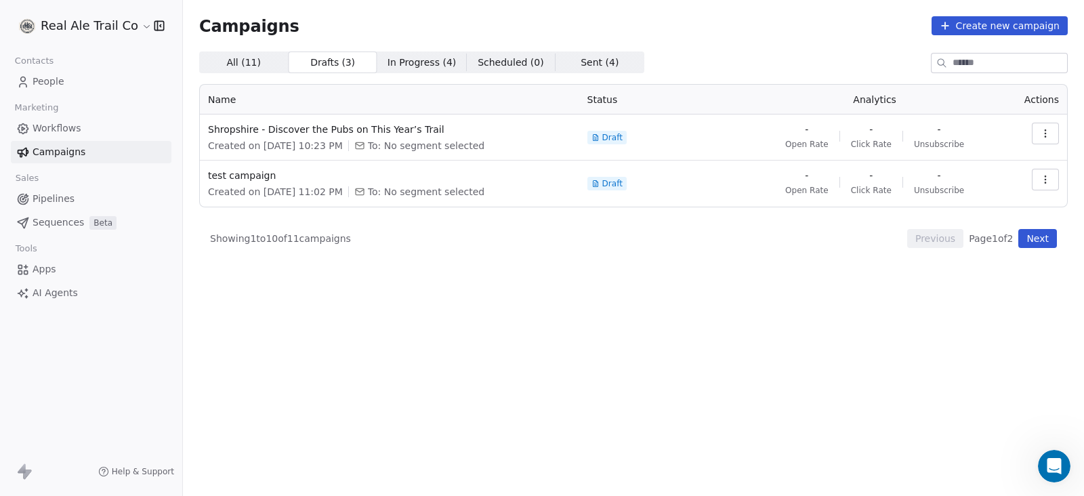
click at [1050, 167] on td at bounding box center [1034, 184] width 66 height 46
click at [1048, 184] on icon "button" at bounding box center [1045, 179] width 11 height 11
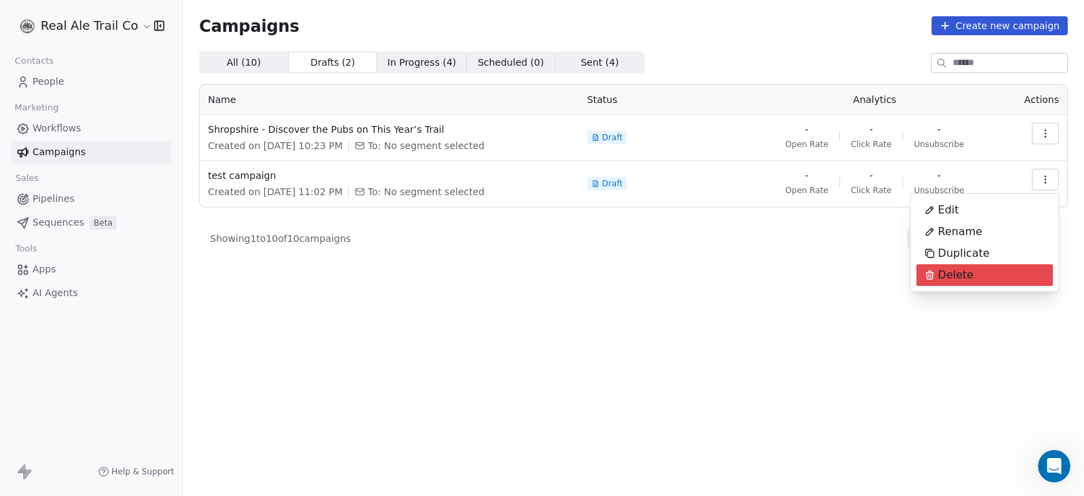
click at [971, 274] on div "Delete" at bounding box center [949, 275] width 66 height 22
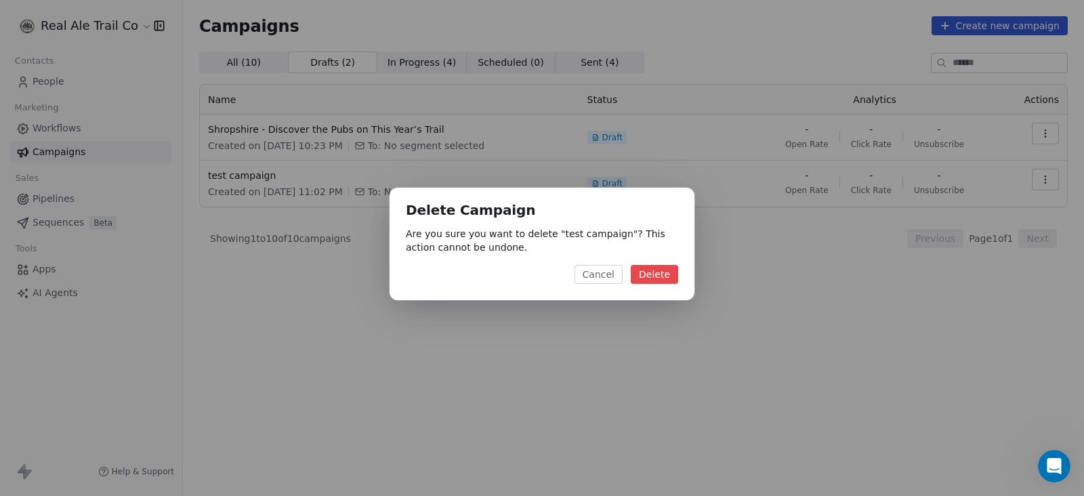
click at [668, 271] on button "Delete" at bounding box center [654, 274] width 47 height 19
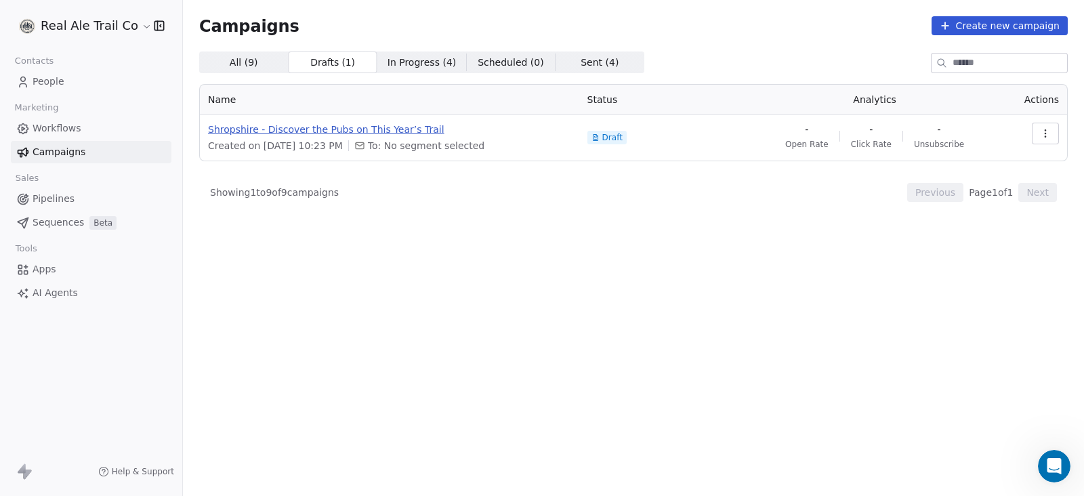
click at [402, 130] on span "Shropshire - Discover the Pubs on This Year’s Trail" at bounding box center [389, 130] width 363 height 14
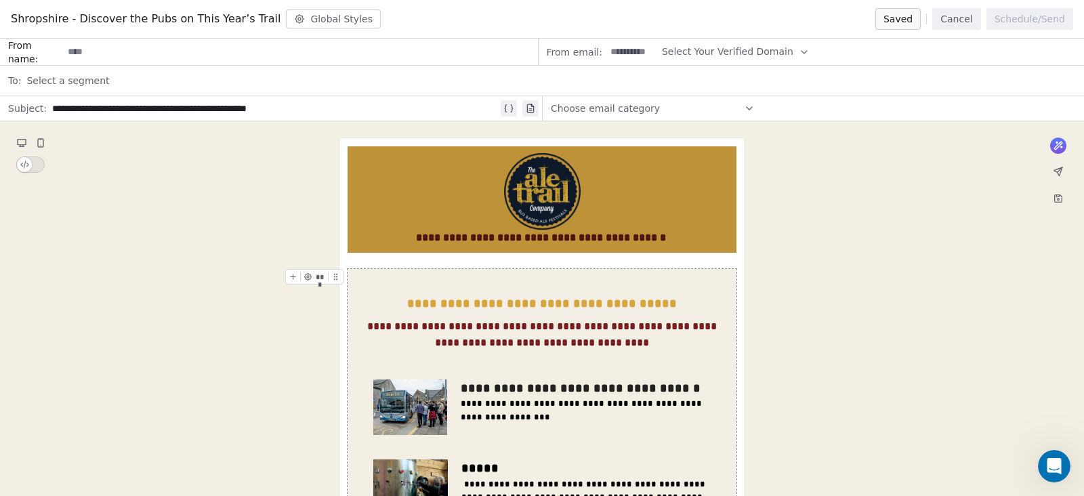
scroll to position [381, 0]
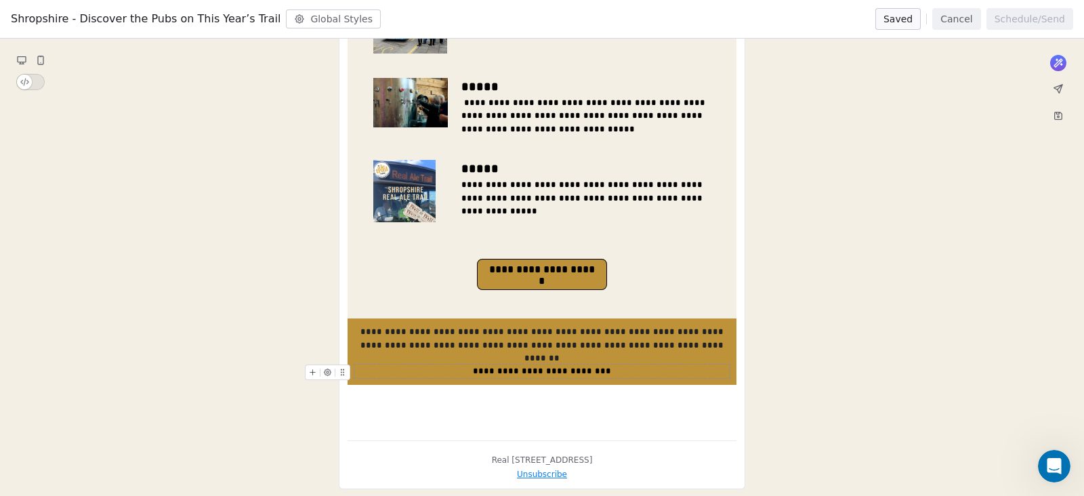
click at [519, 366] on span "**********" at bounding box center [542, 370] width 138 height 9
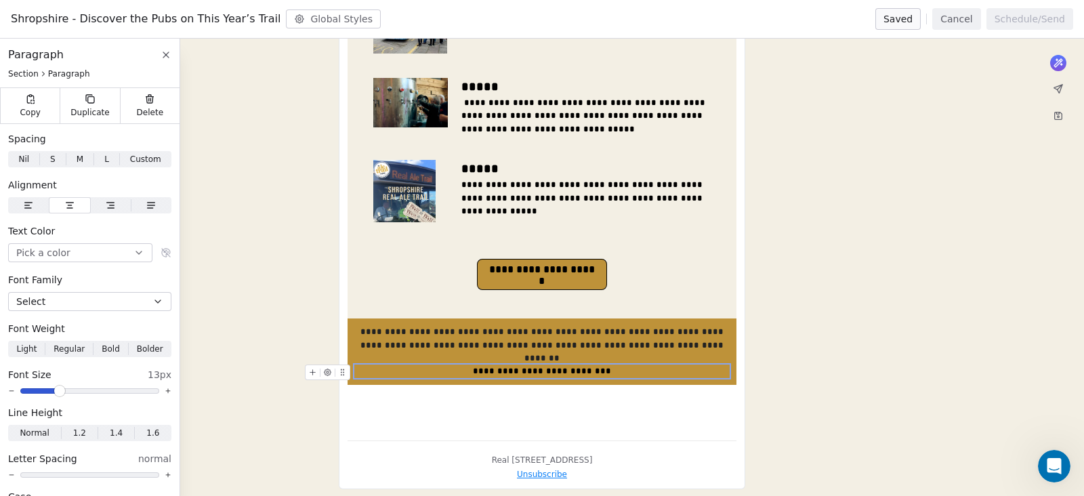
click at [519, 366] on span "**********" at bounding box center [542, 370] width 138 height 9
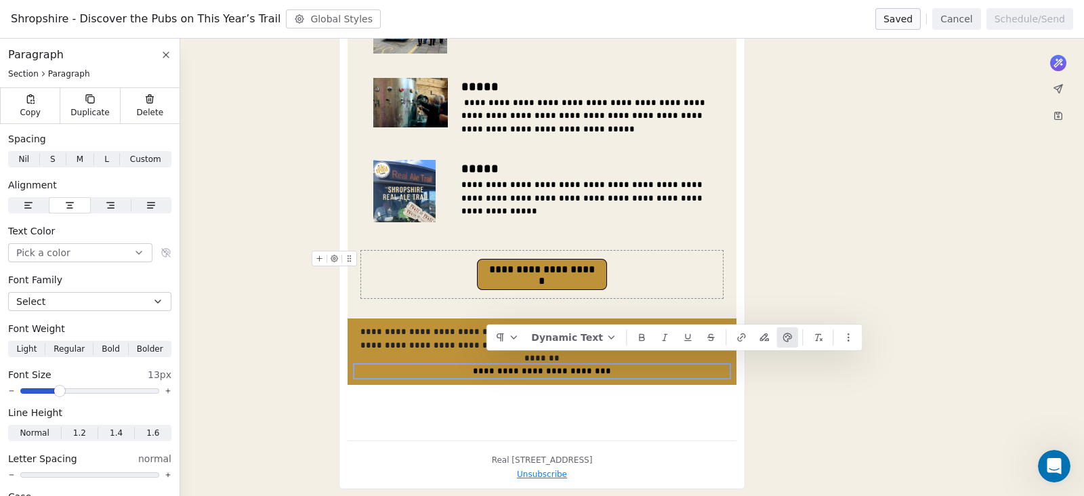
click at [559, 272] on span "**********" at bounding box center [541, 269] width 128 height 20
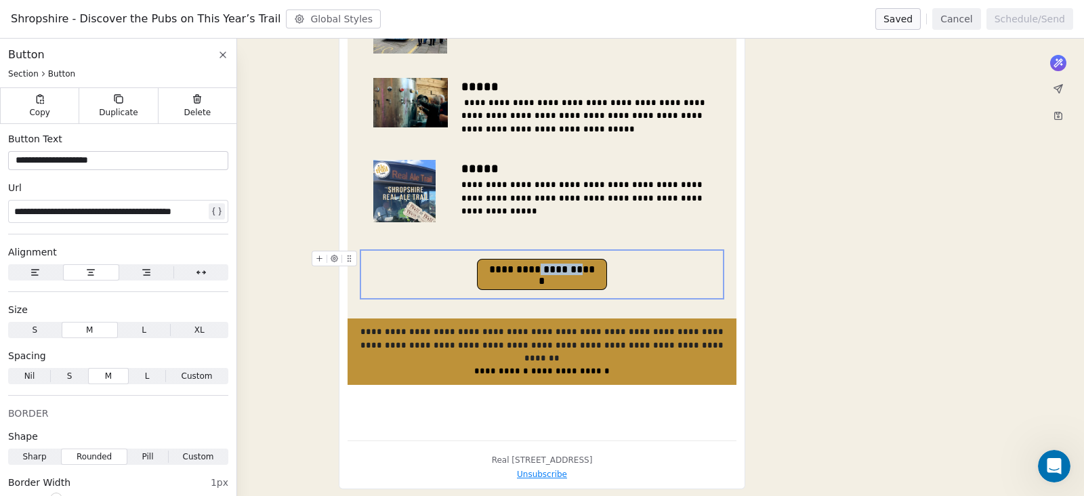
click at [559, 272] on span "**********" at bounding box center [541, 269] width 128 height 20
click at [847, 278] on div "**********" at bounding box center [542, 122] width 1084 height 765
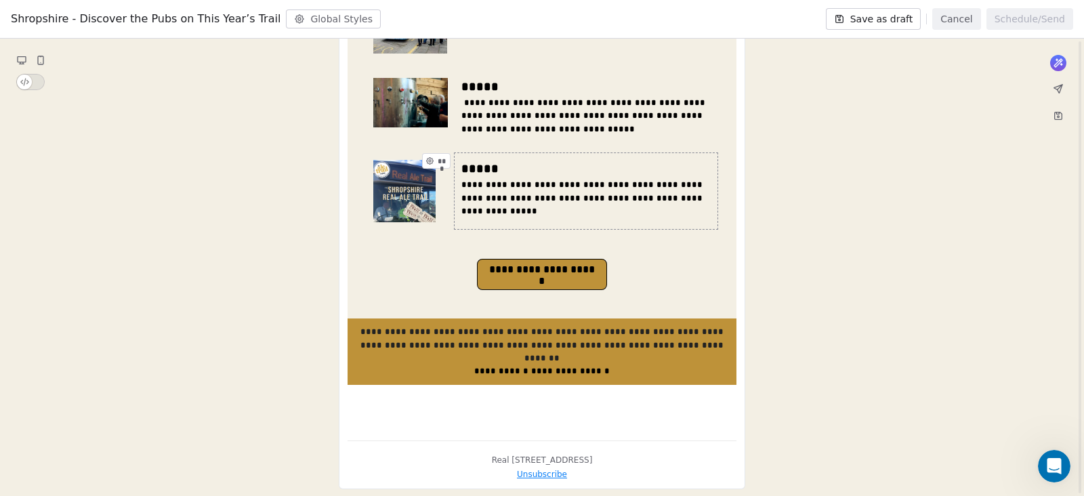
scroll to position [0, 0]
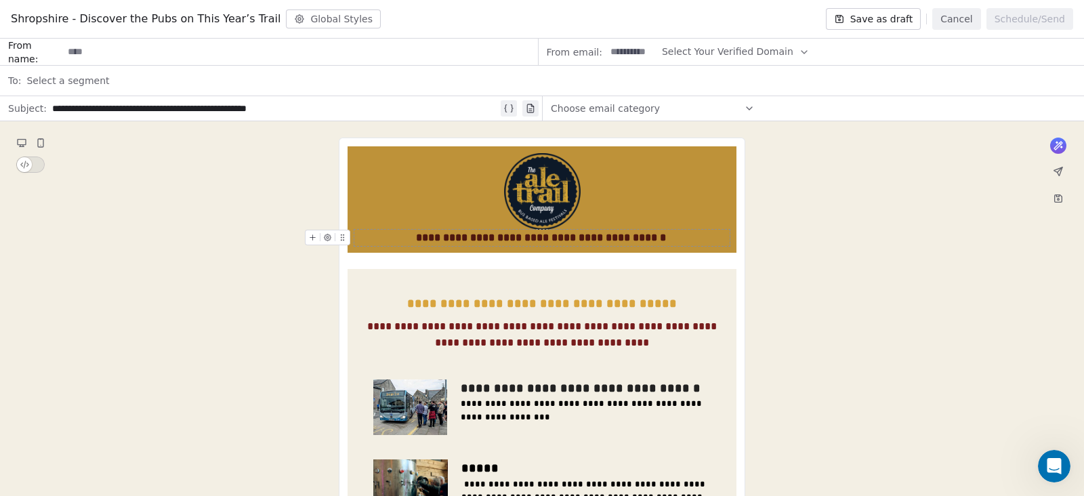
click at [867, 242] on div "**********" at bounding box center [542, 503] width 1084 height 765
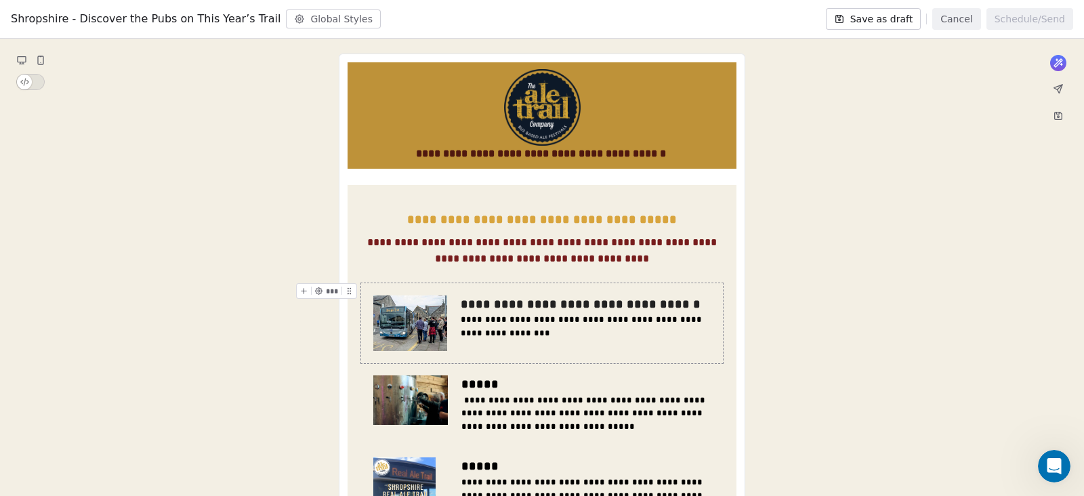
scroll to position [254, 0]
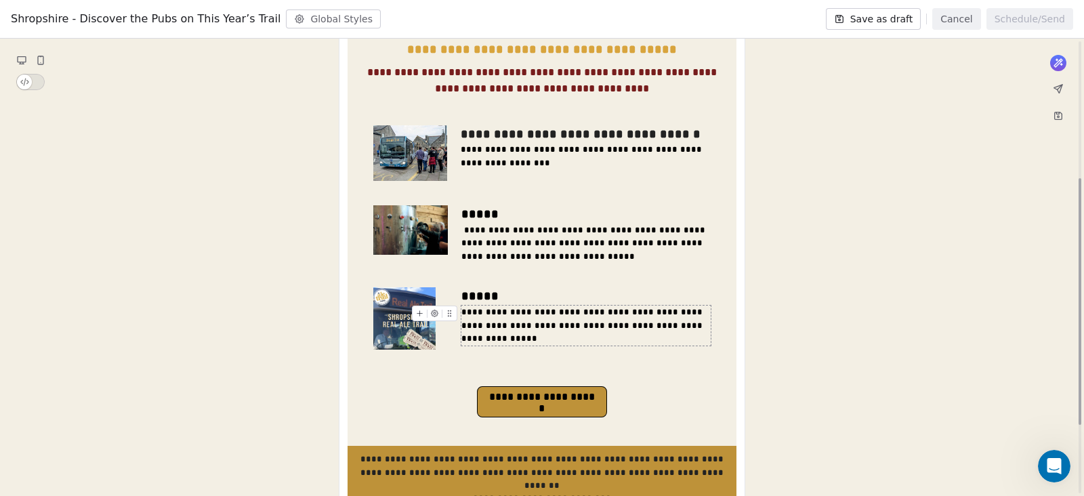
click at [614, 317] on div "**********" at bounding box center [586, 325] width 250 height 40
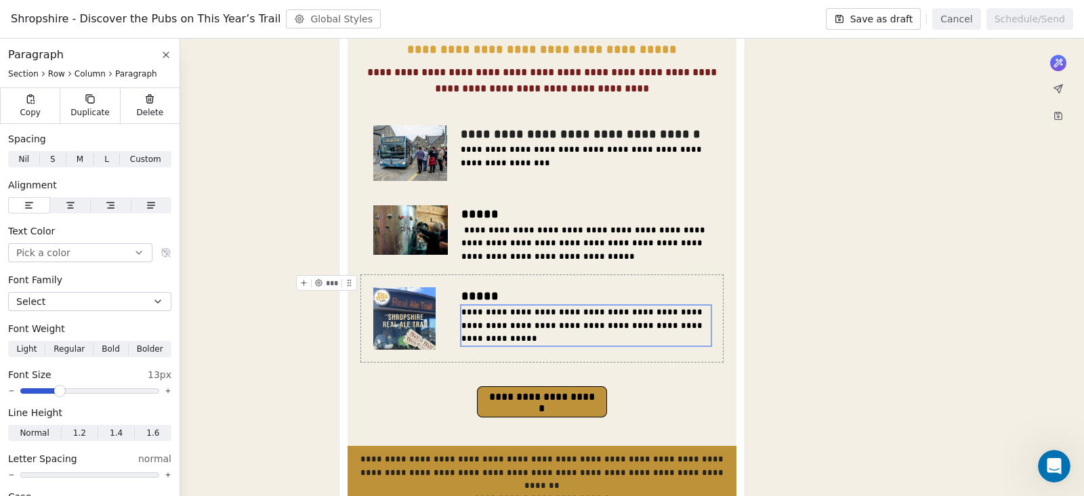
click at [870, 322] on div "**********" at bounding box center [542, 249] width 1084 height 765
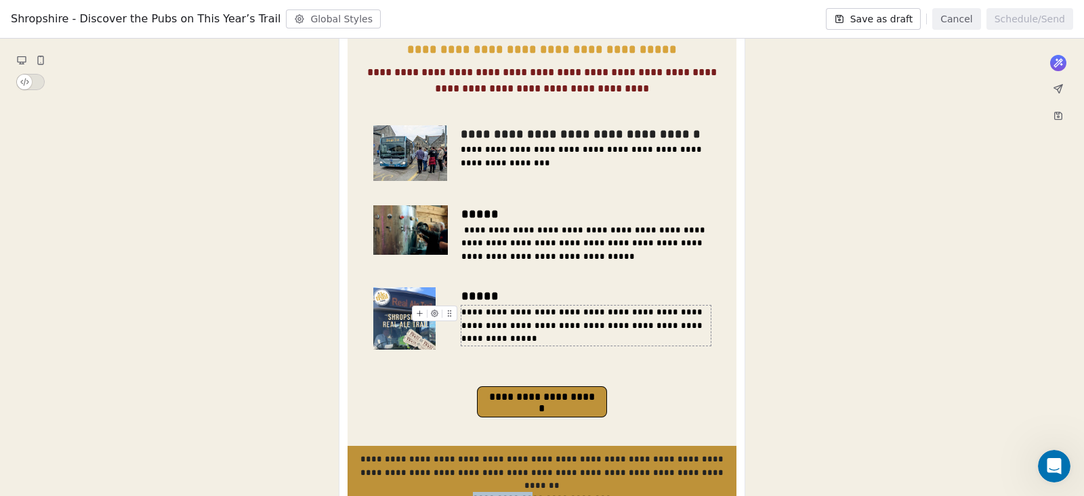
click at [590, 323] on span "**********" at bounding box center [583, 324] width 244 height 35
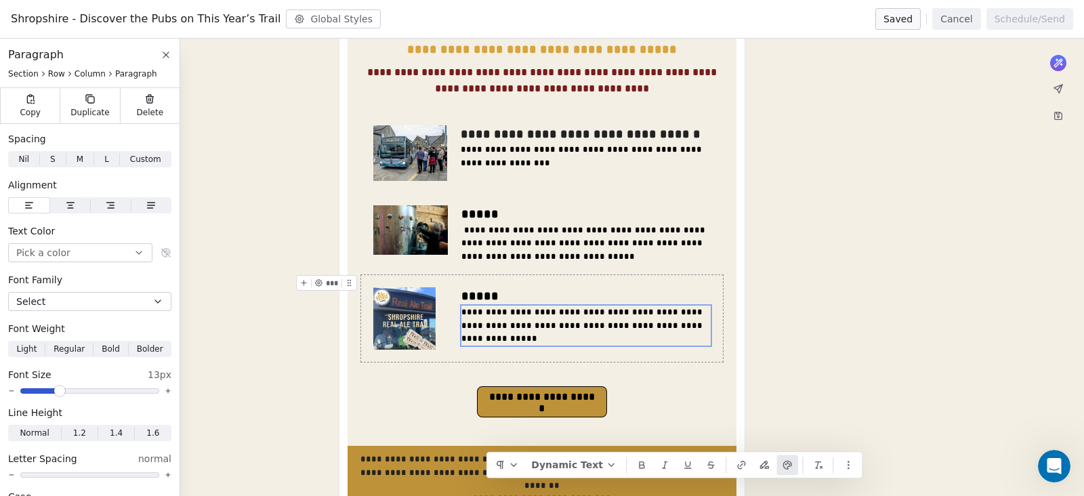
click at [895, 305] on div "**********" at bounding box center [542, 249] width 1084 height 765
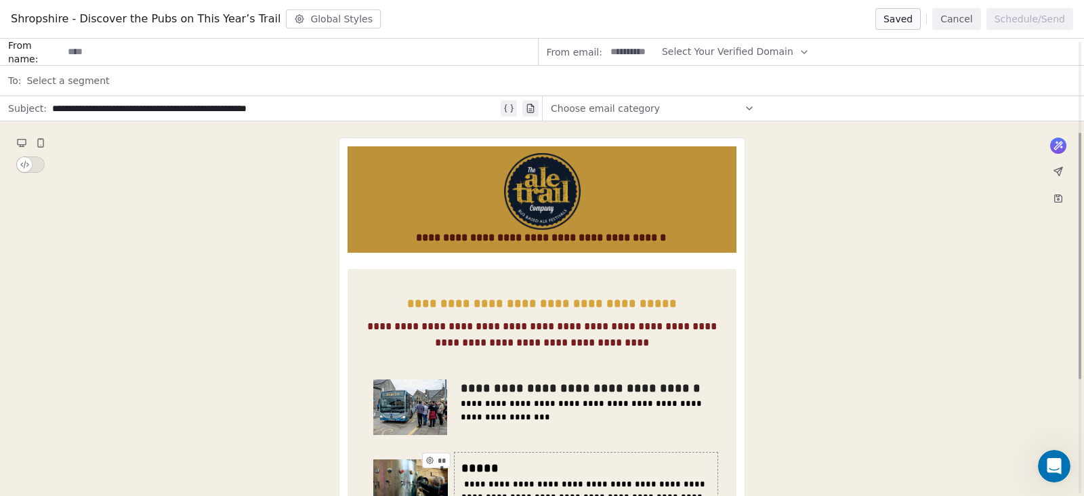
scroll to position [169, 0]
